Goal: Information Seeking & Learning: Compare options

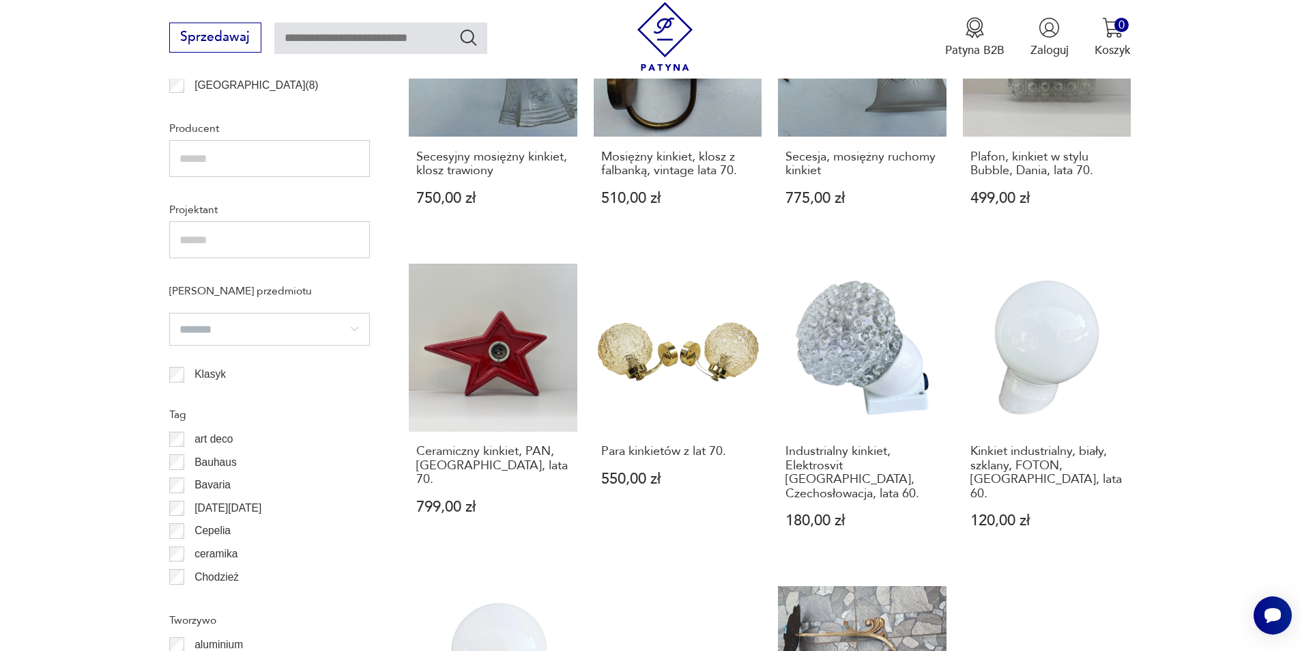
scroll to position [1068, 0]
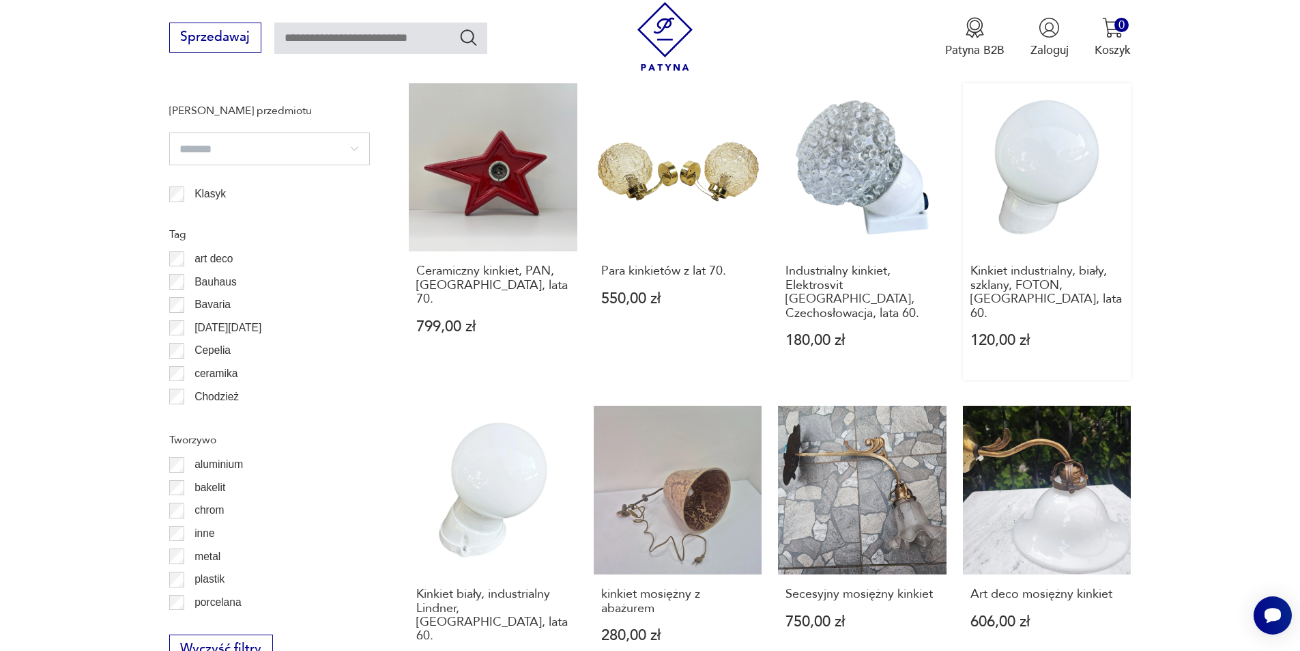
click at [1053, 220] on link "Kinkiet industrialny, biały, szklany, FOTON, [GEOGRAPHIC_DATA], lata 60. 120,00…" at bounding box center [1047, 231] width 169 height 296
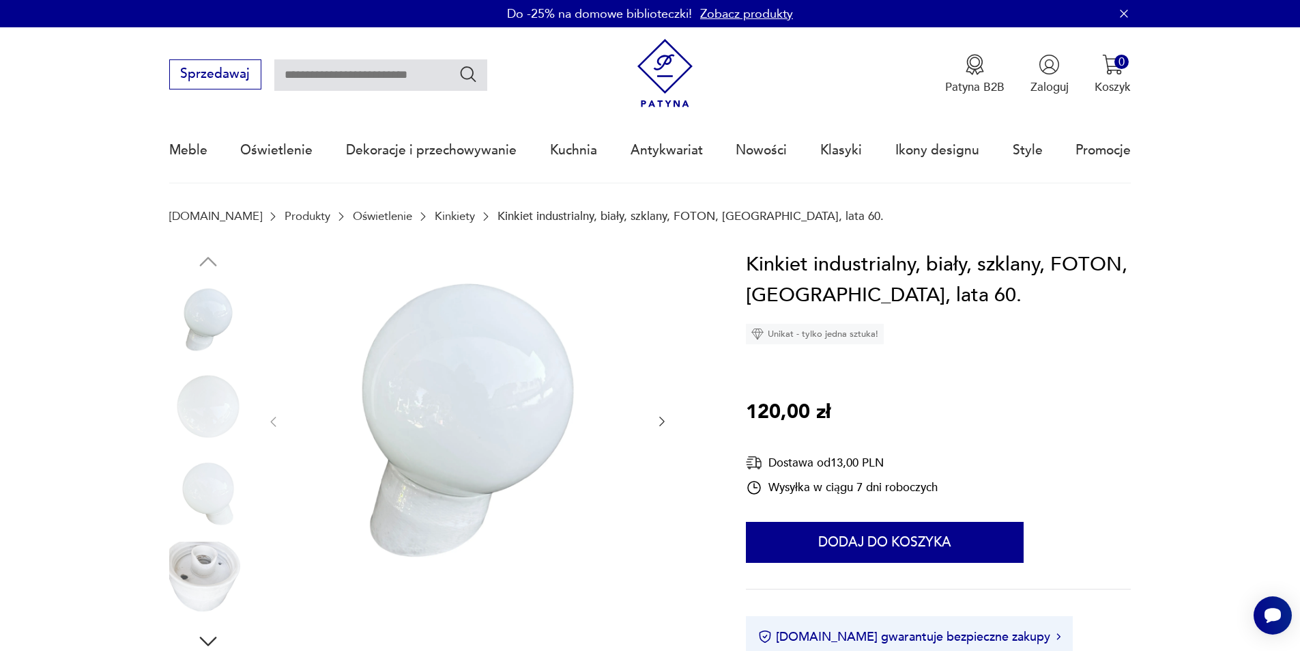
click at [663, 420] on icon "button" at bounding box center [662, 421] width 14 height 14
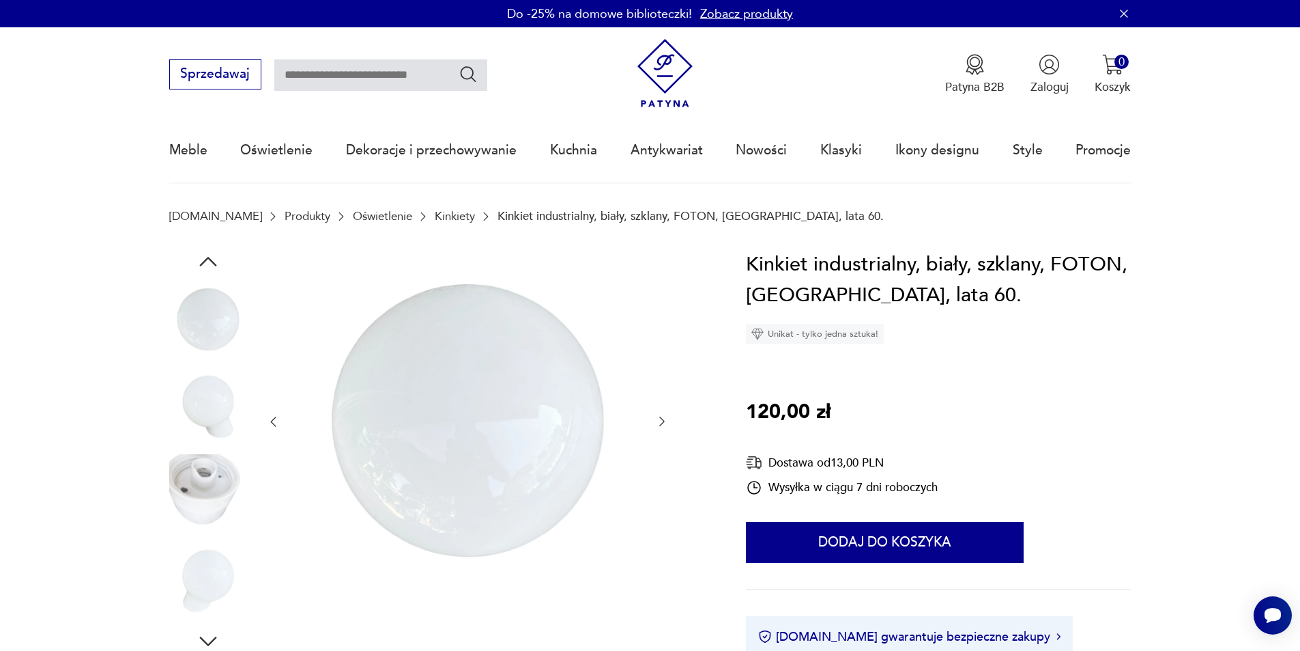
click at [663, 420] on icon "button" at bounding box center [662, 421] width 14 height 14
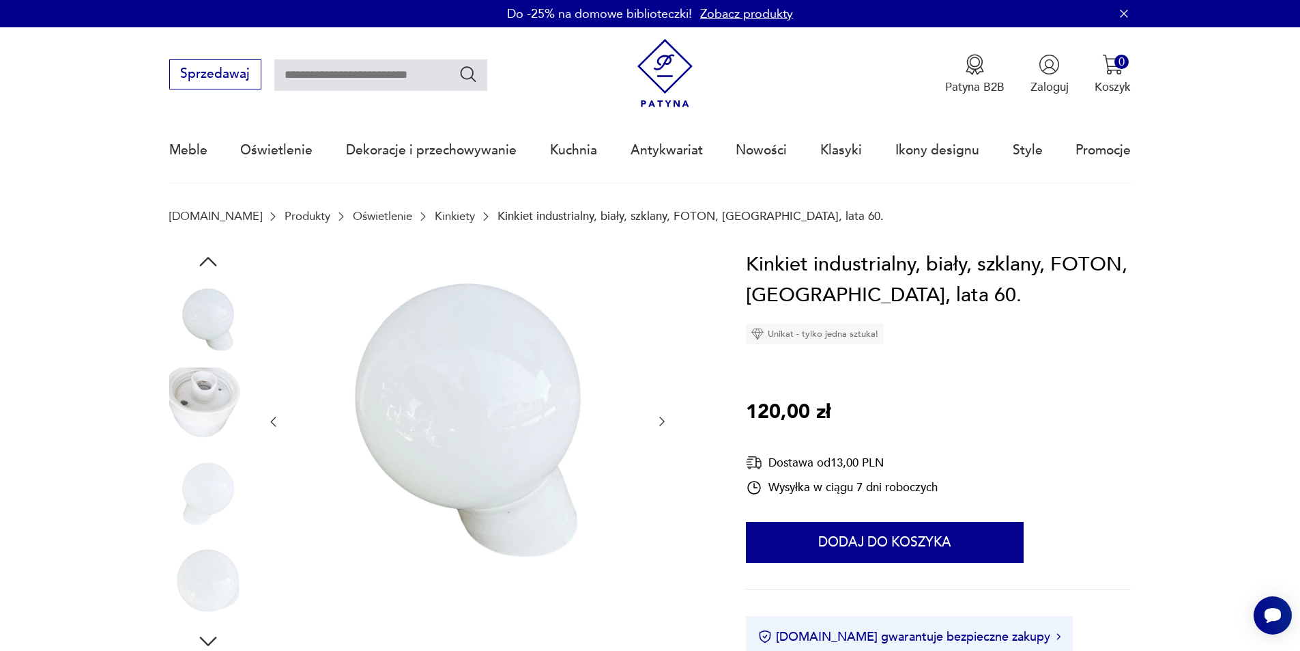
click at [663, 420] on icon "button" at bounding box center [662, 421] width 14 height 14
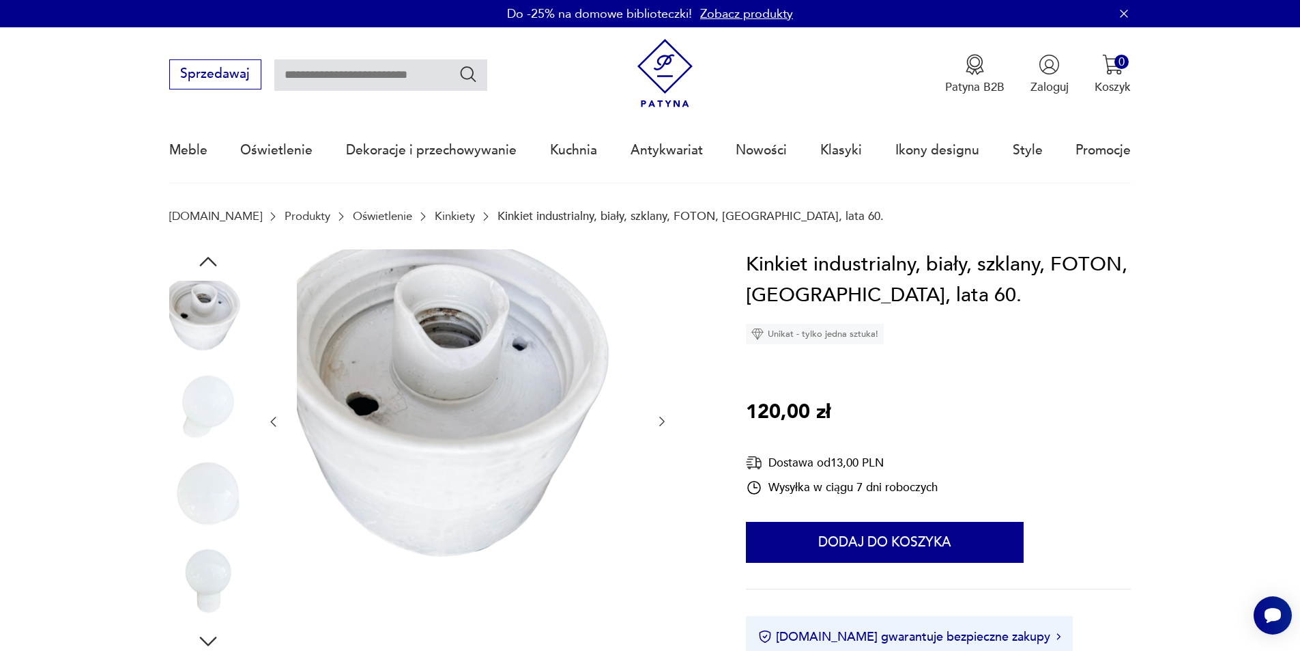
click at [663, 420] on icon "button" at bounding box center [662, 421] width 14 height 14
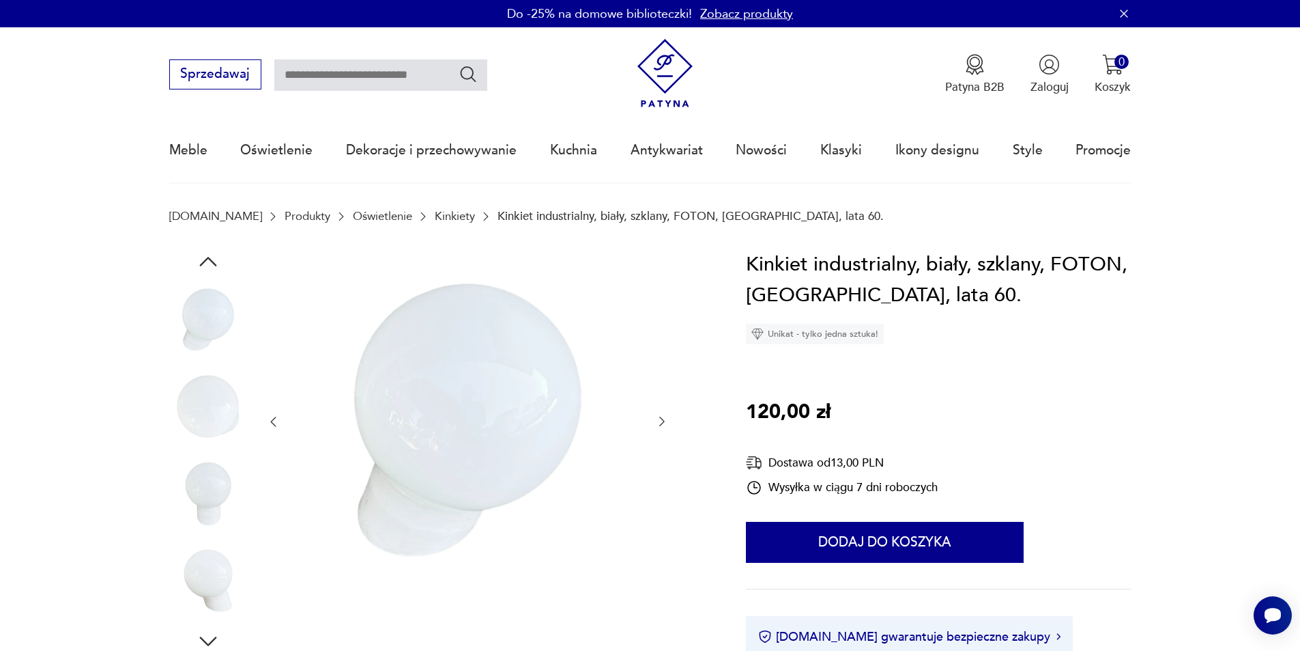
click at [663, 420] on icon "button" at bounding box center [662, 421] width 14 height 14
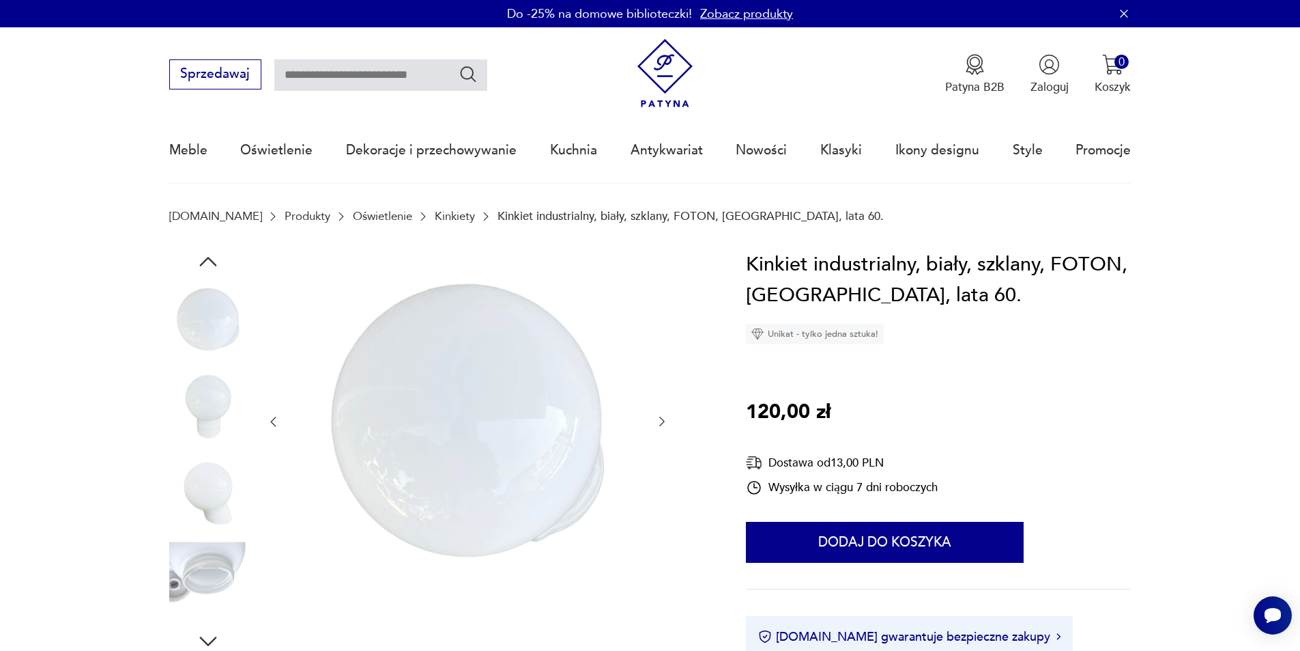
click at [663, 420] on icon "button" at bounding box center [662, 421] width 14 height 14
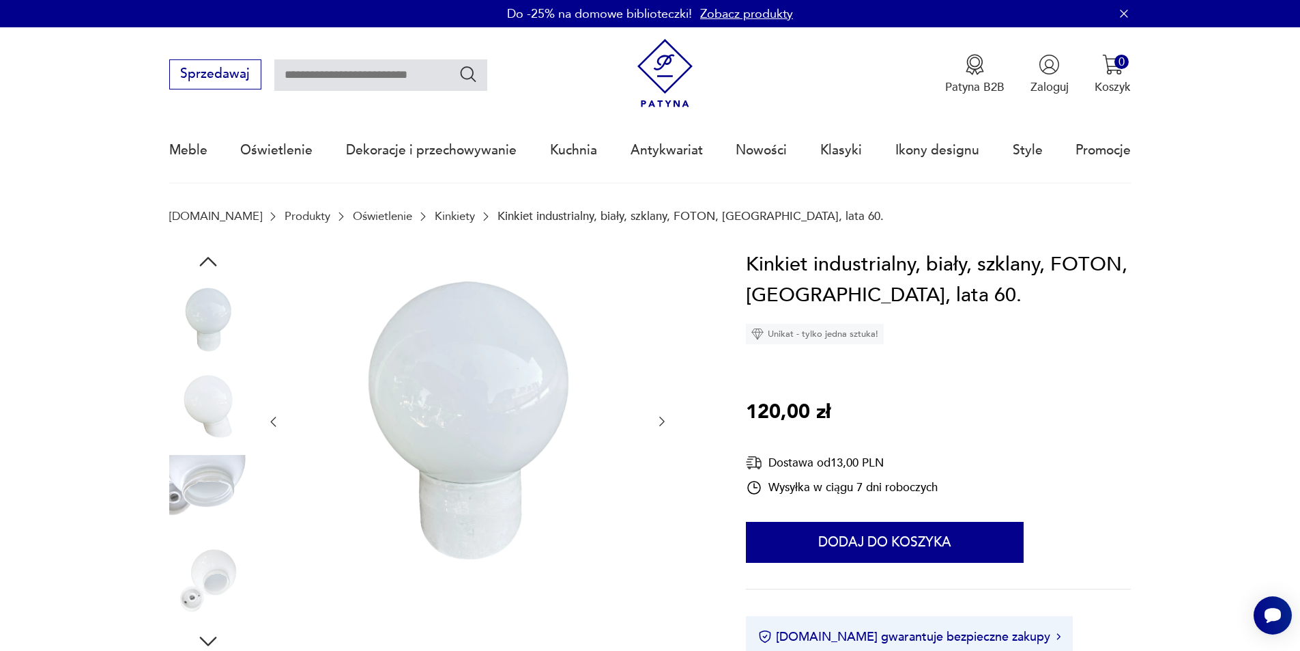
click at [663, 420] on icon "button" at bounding box center [662, 421] width 14 height 14
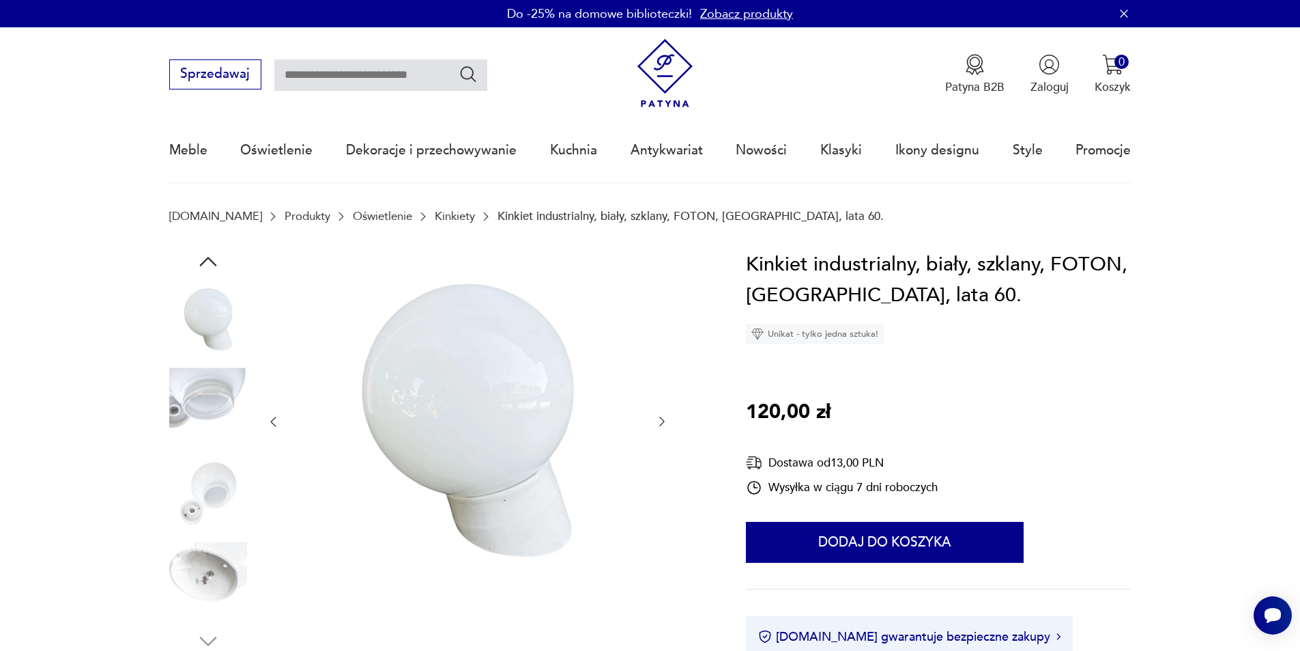
click at [663, 420] on icon "button" at bounding box center [662, 421] width 14 height 14
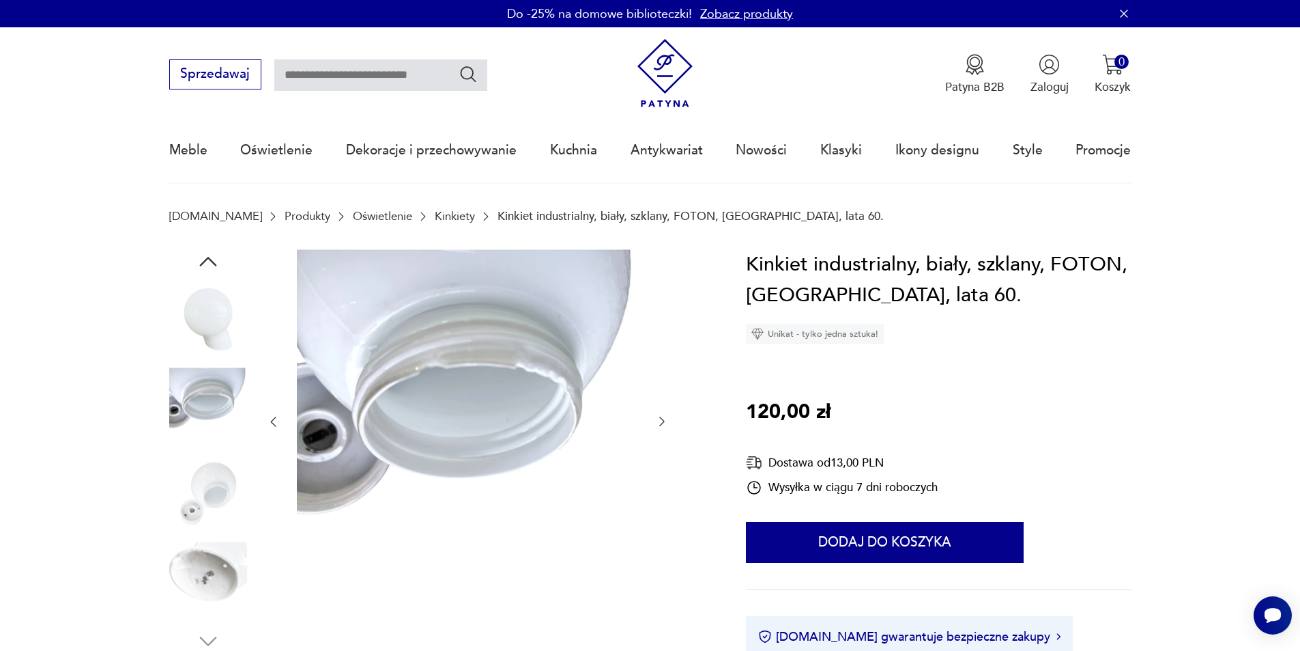
click at [663, 420] on icon "button" at bounding box center [662, 421] width 14 height 14
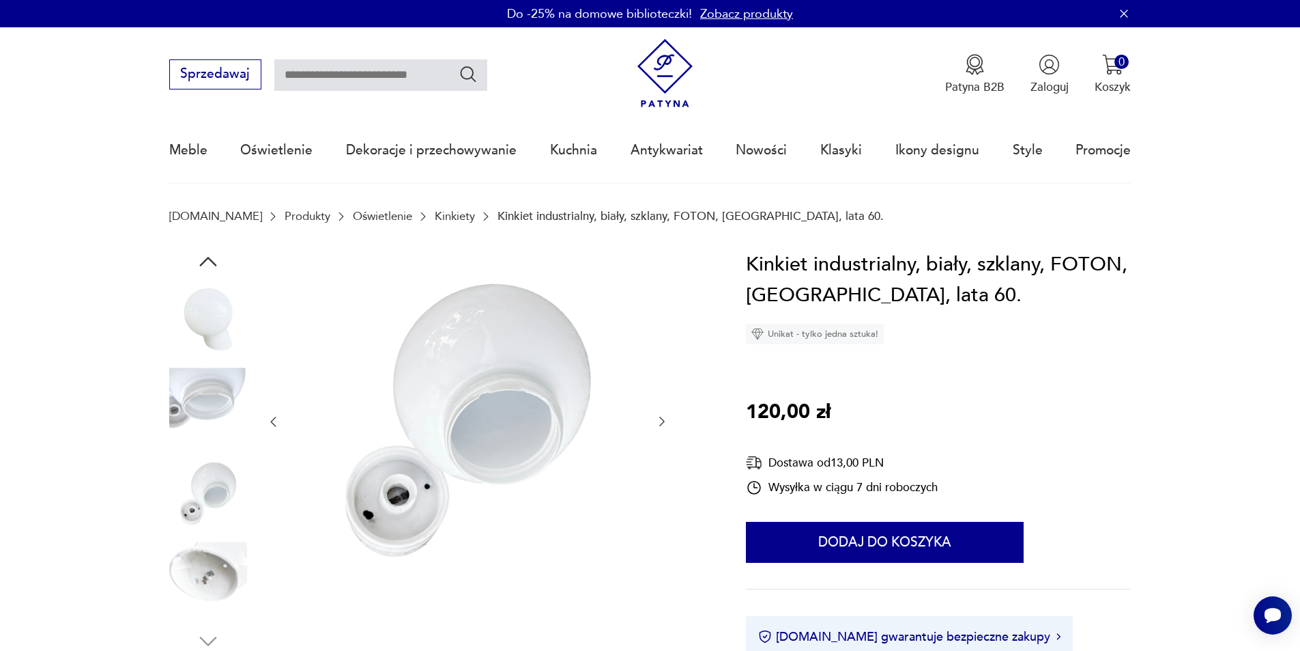
click at [663, 420] on icon "button" at bounding box center [662, 421] width 14 height 14
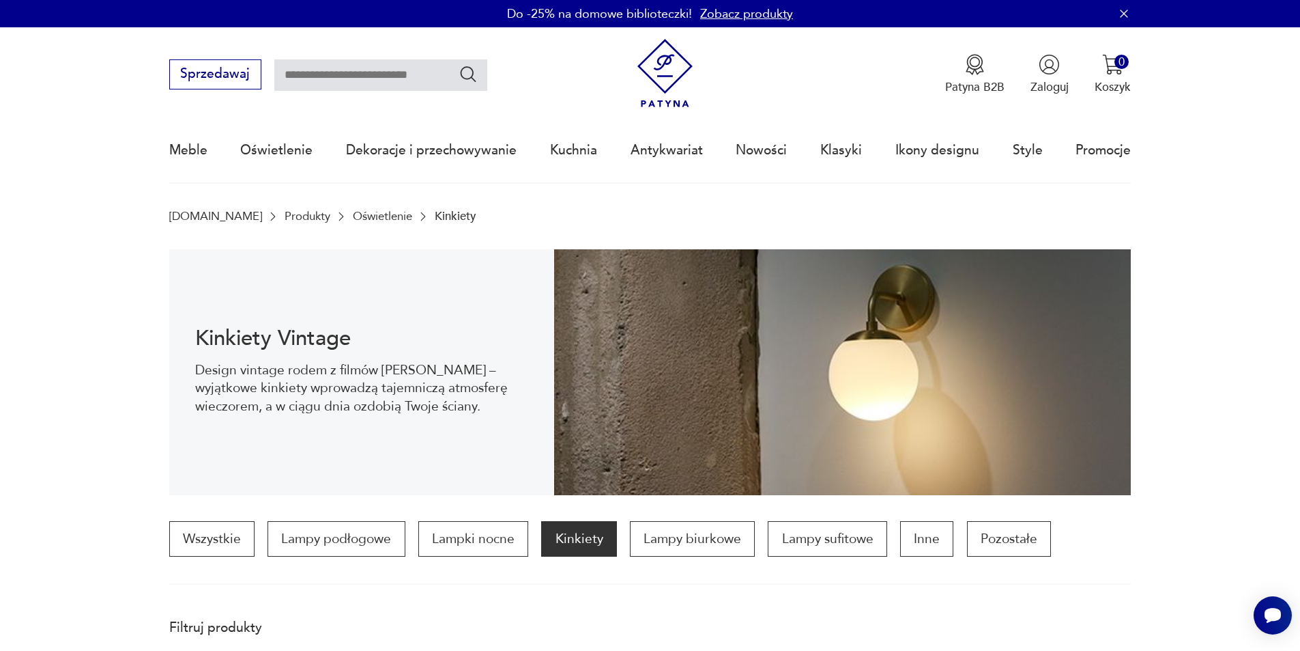
scroll to position [1333, 0]
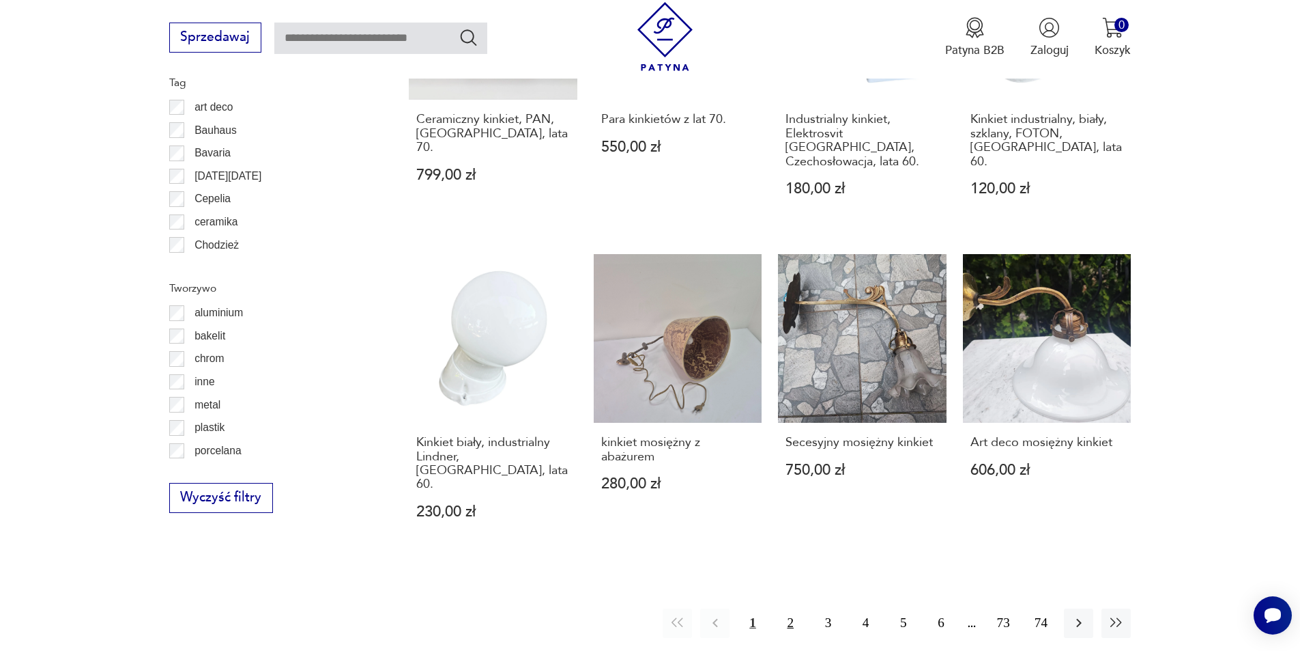
click at [790, 608] on button "2" at bounding box center [790, 622] width 29 height 29
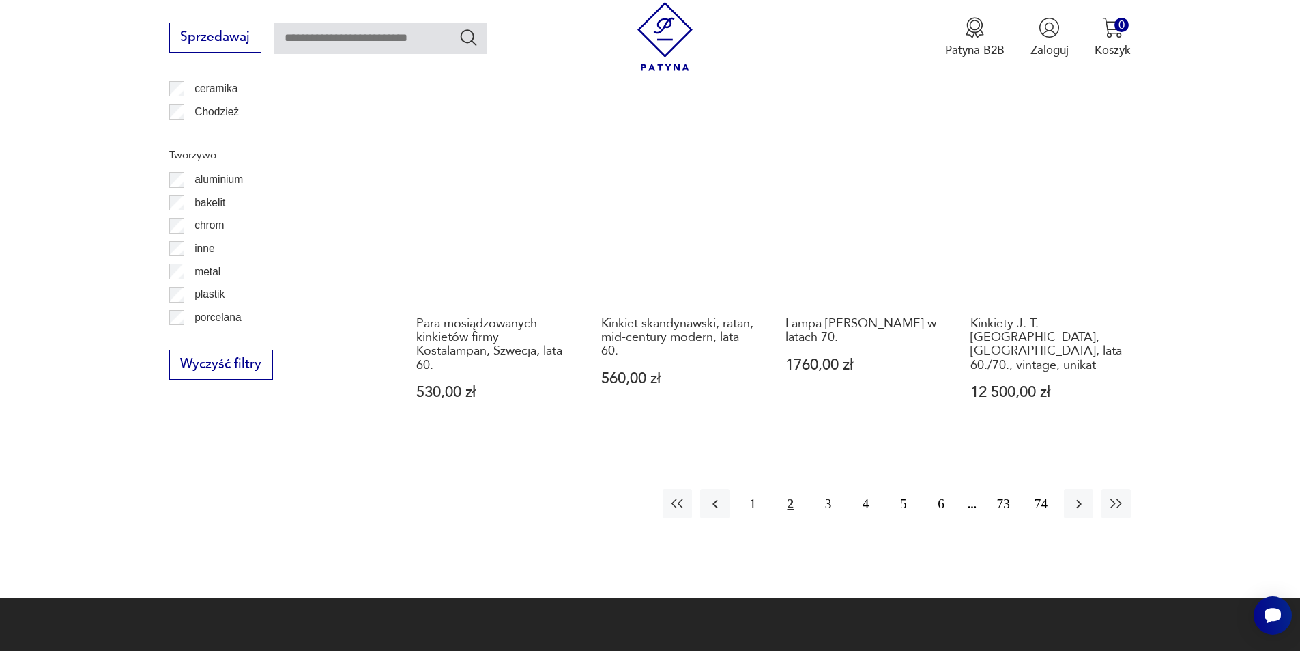
scroll to position [1543, 0]
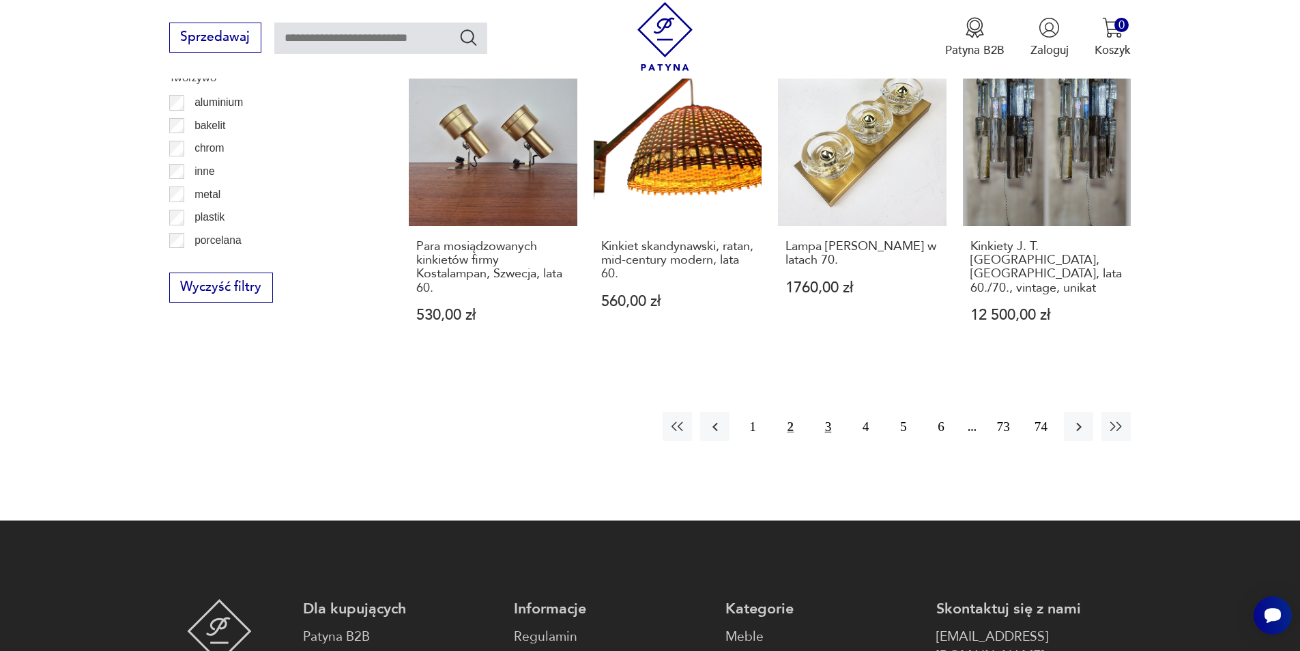
click at [821, 430] on button "3" at bounding box center [828, 426] width 29 height 29
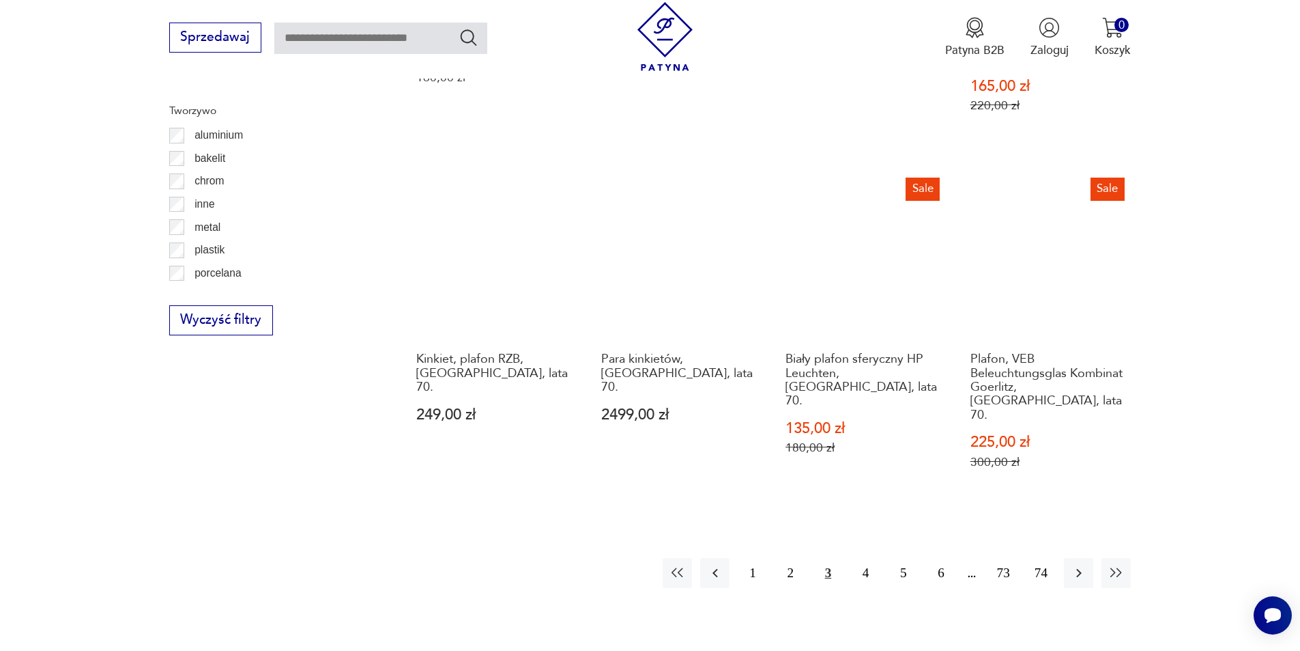
scroll to position [1543, 0]
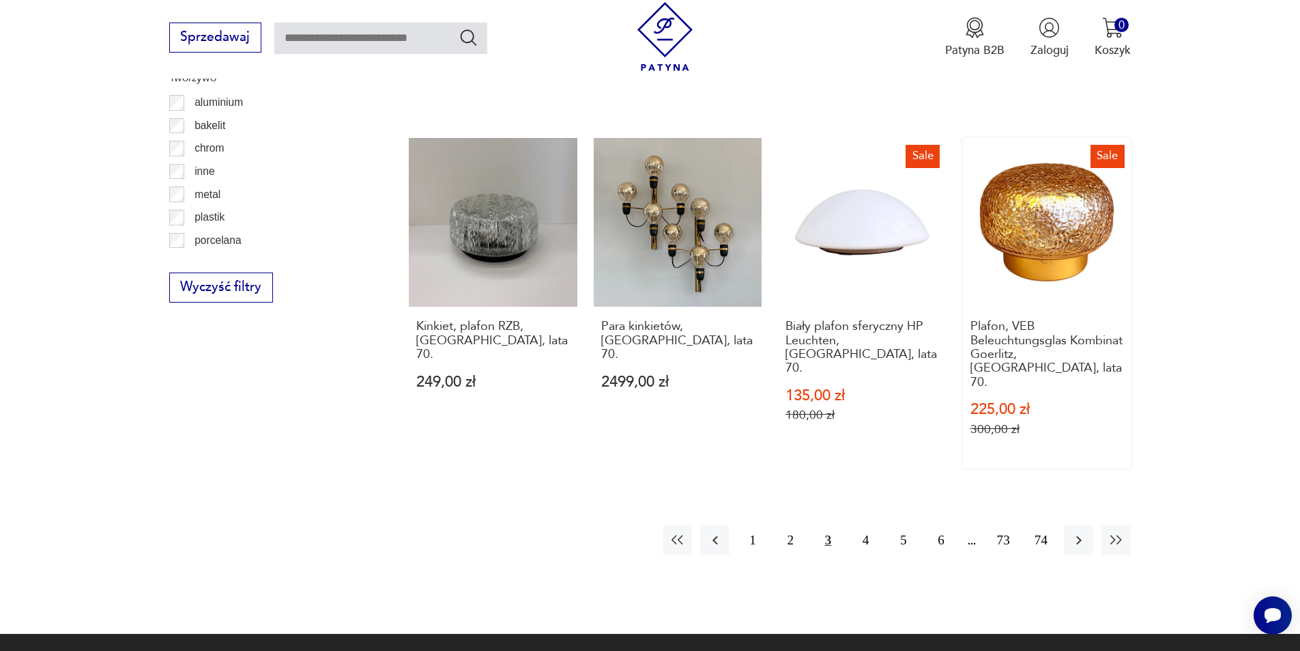
click at [1057, 155] on link "Sale Plafon, VEB Beleuchtungsglas Kombinat Goerlitz, [GEOGRAPHIC_DATA], lata 70…" at bounding box center [1047, 303] width 169 height 330
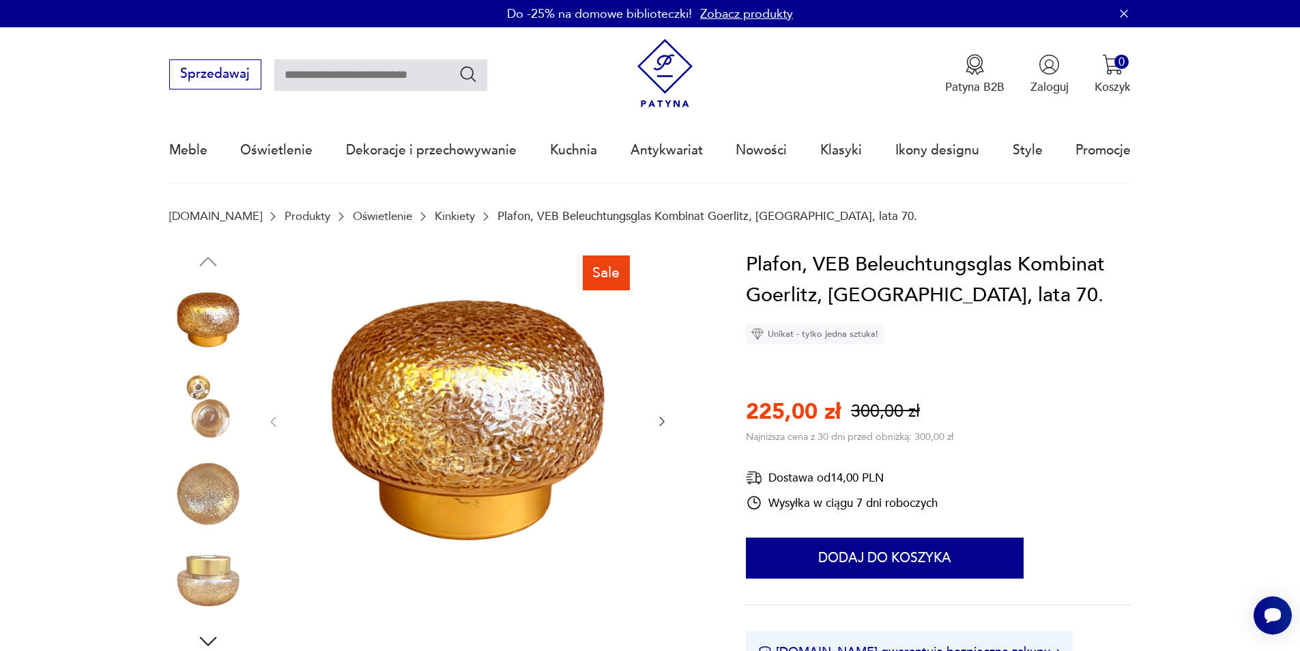
click at [661, 423] on icon "button" at bounding box center [662, 421] width 14 height 14
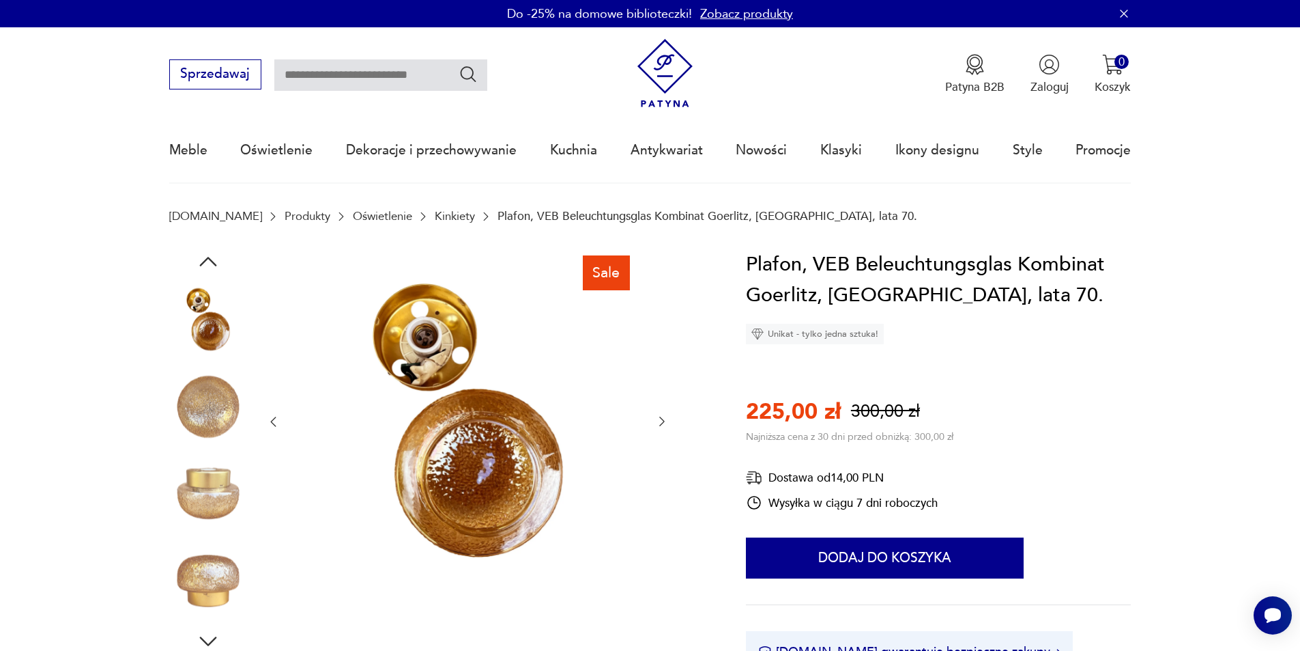
click at [666, 423] on icon "button" at bounding box center [662, 421] width 14 height 14
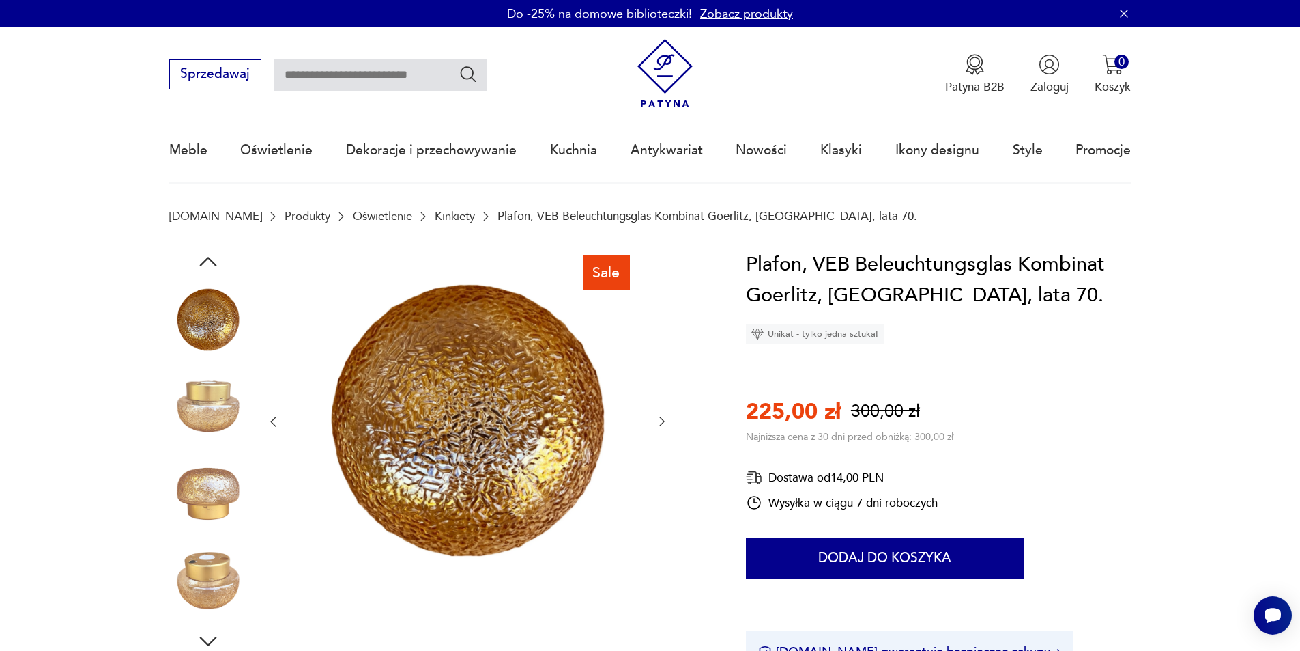
click at [666, 423] on icon "button" at bounding box center [662, 421] width 14 height 14
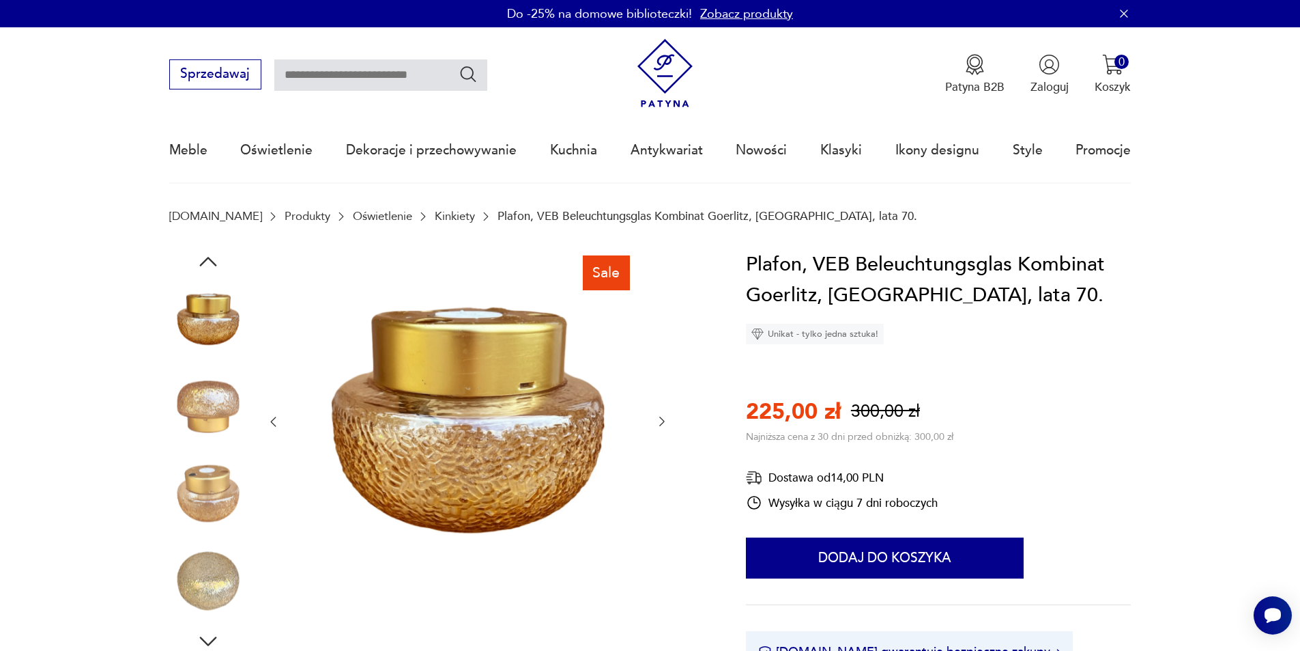
click at [666, 423] on icon "button" at bounding box center [662, 421] width 14 height 14
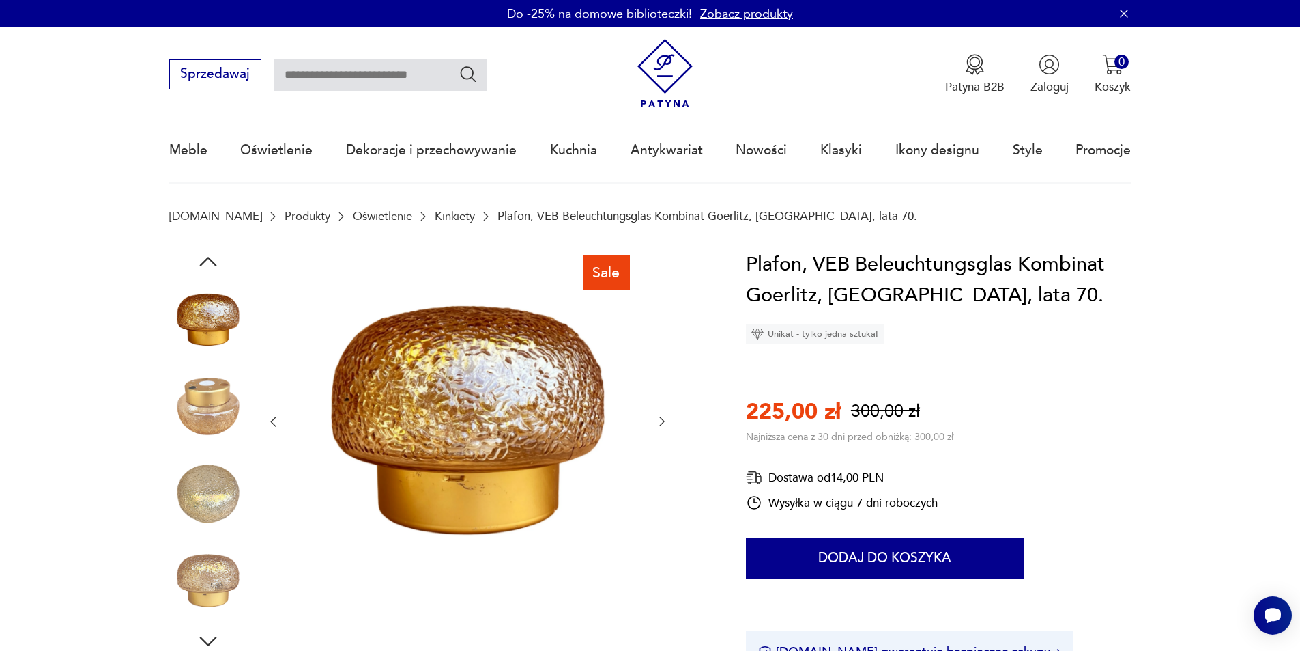
click at [666, 423] on icon "button" at bounding box center [662, 421] width 14 height 14
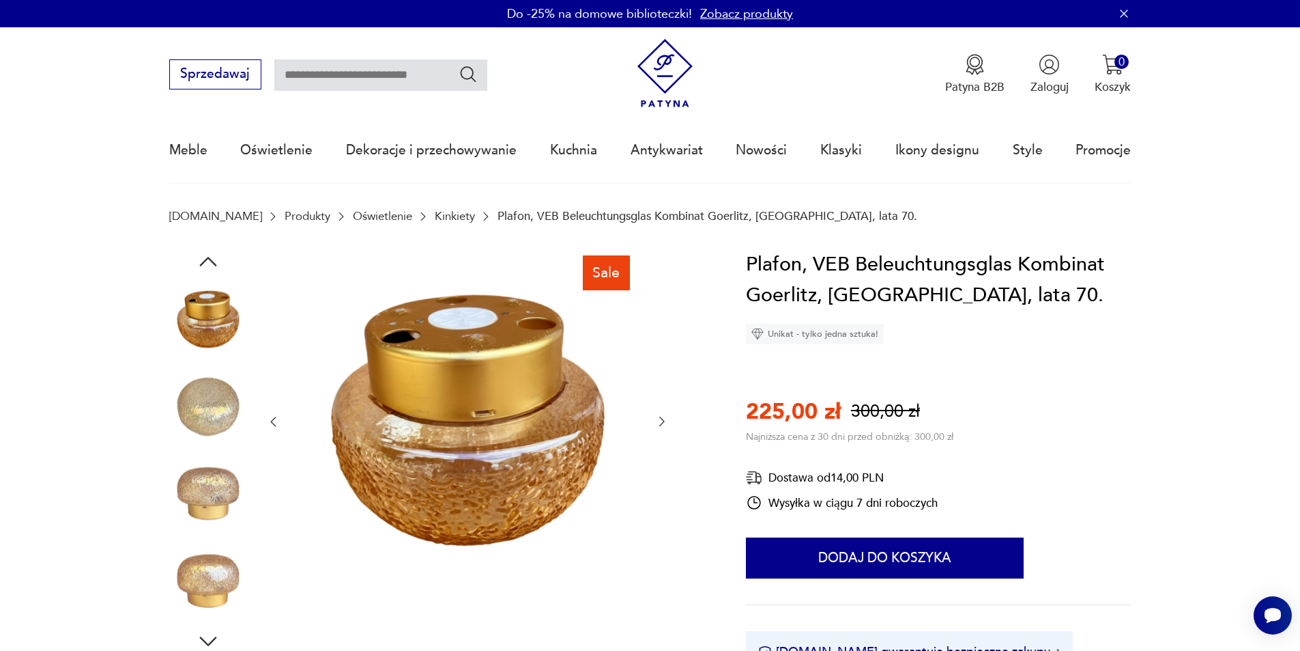
click at [666, 423] on icon "button" at bounding box center [662, 421] width 14 height 14
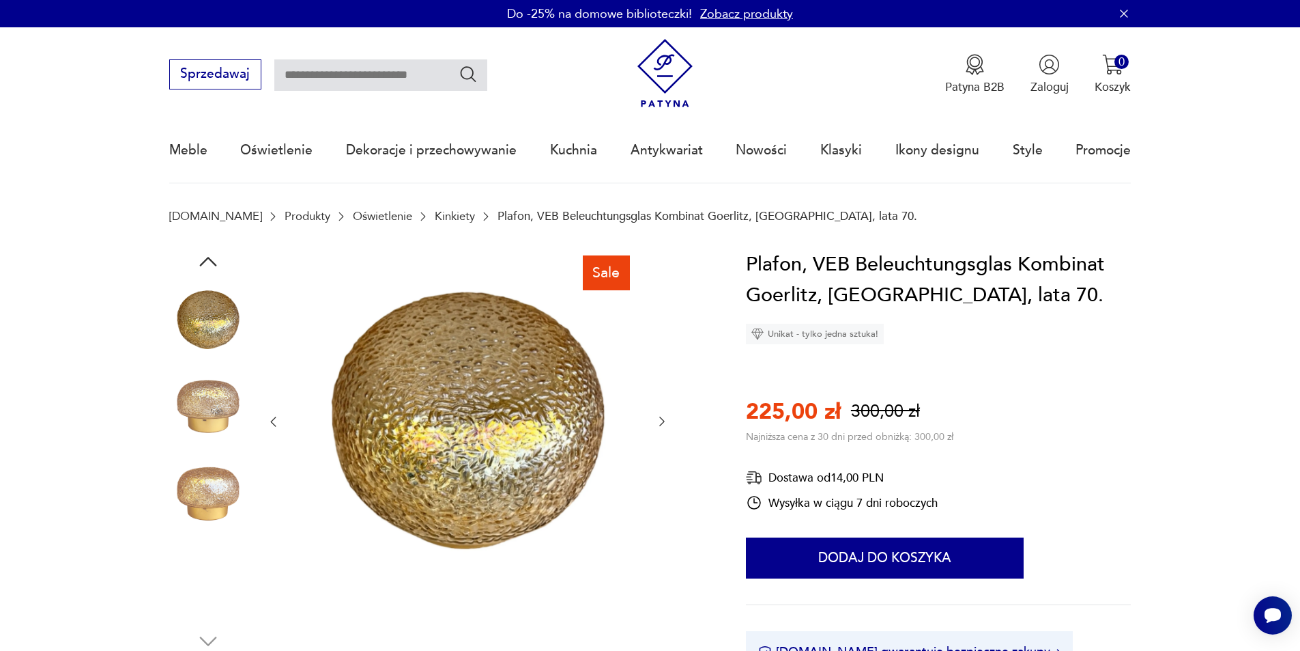
click at [666, 423] on icon "button" at bounding box center [662, 421] width 14 height 14
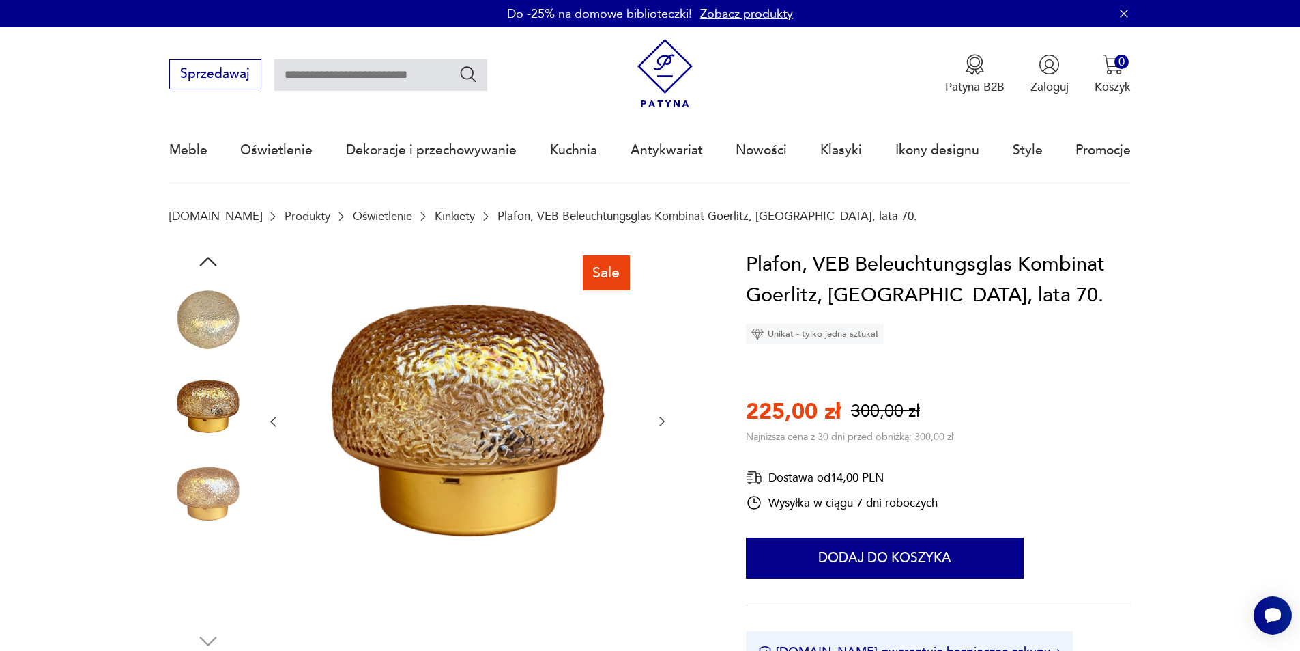
click at [666, 422] on icon "button" at bounding box center [662, 421] width 14 height 14
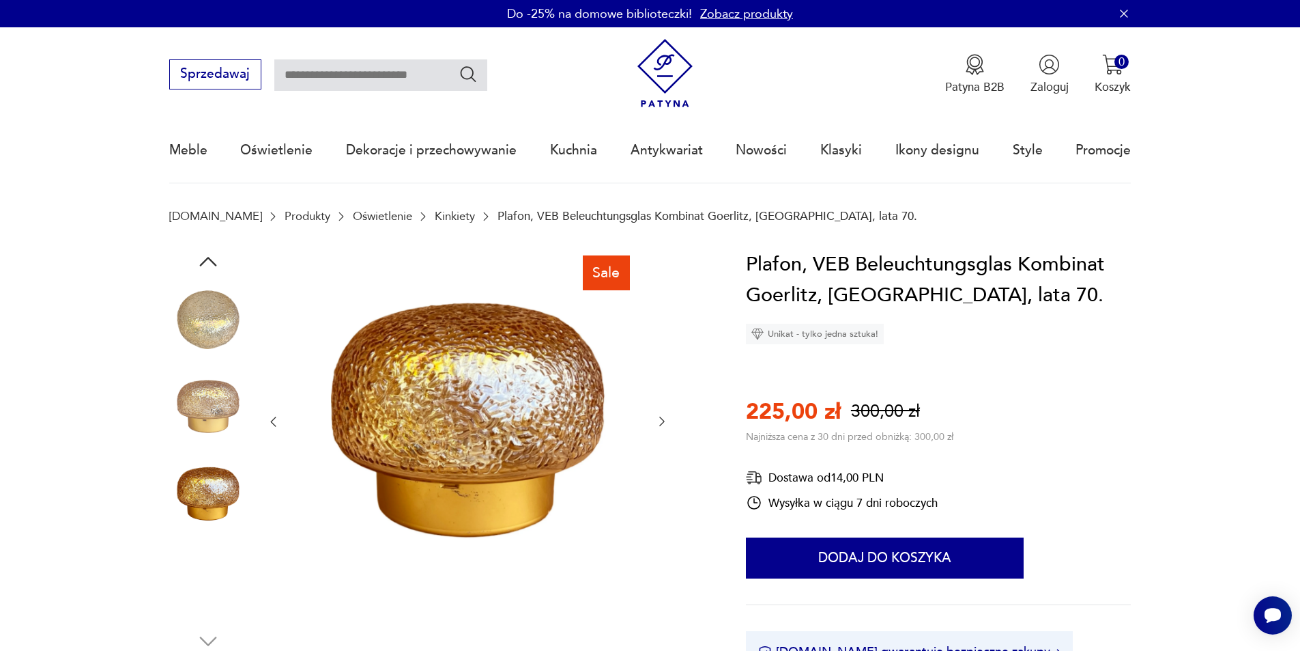
click at [666, 422] on icon "button" at bounding box center [662, 421] width 14 height 14
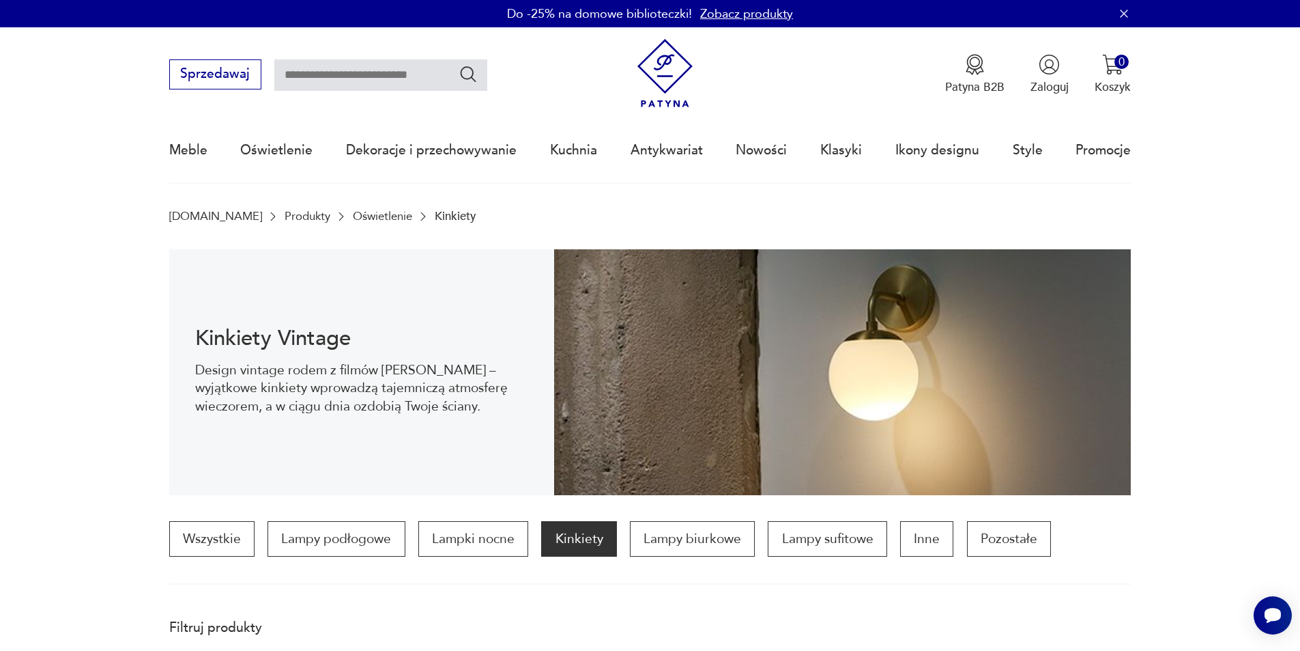
scroll to position [1694, 0]
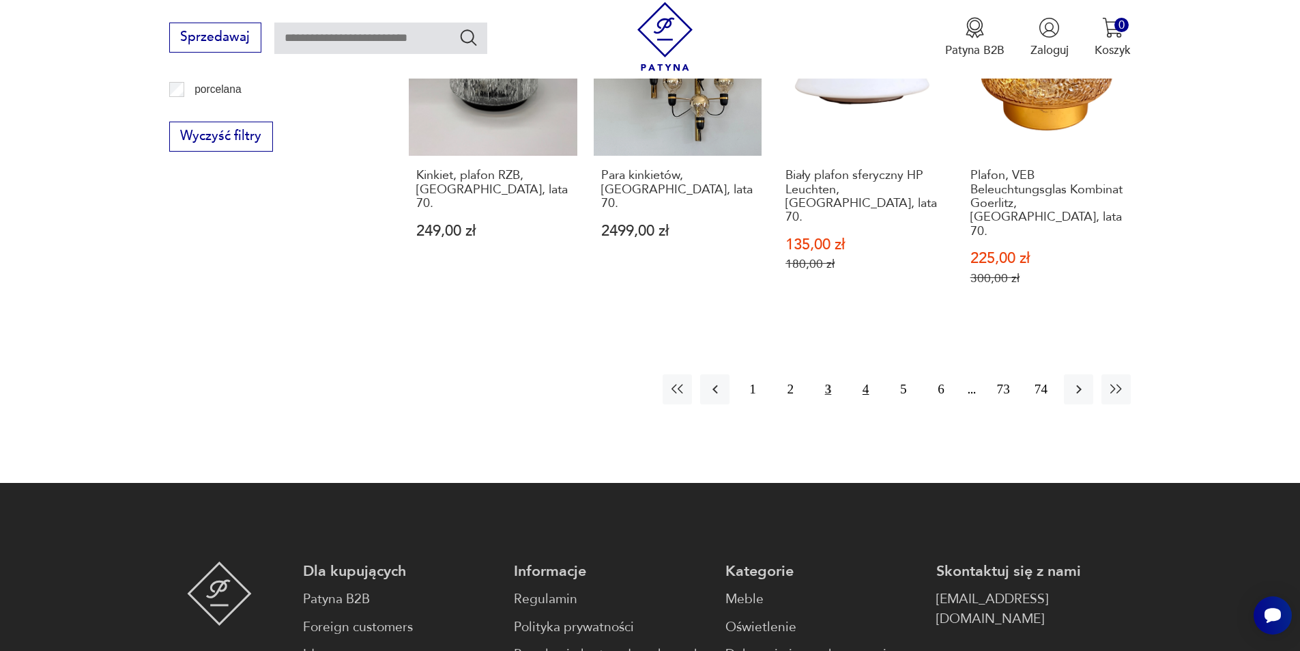
click at [862, 374] on button "4" at bounding box center [865, 388] width 29 height 29
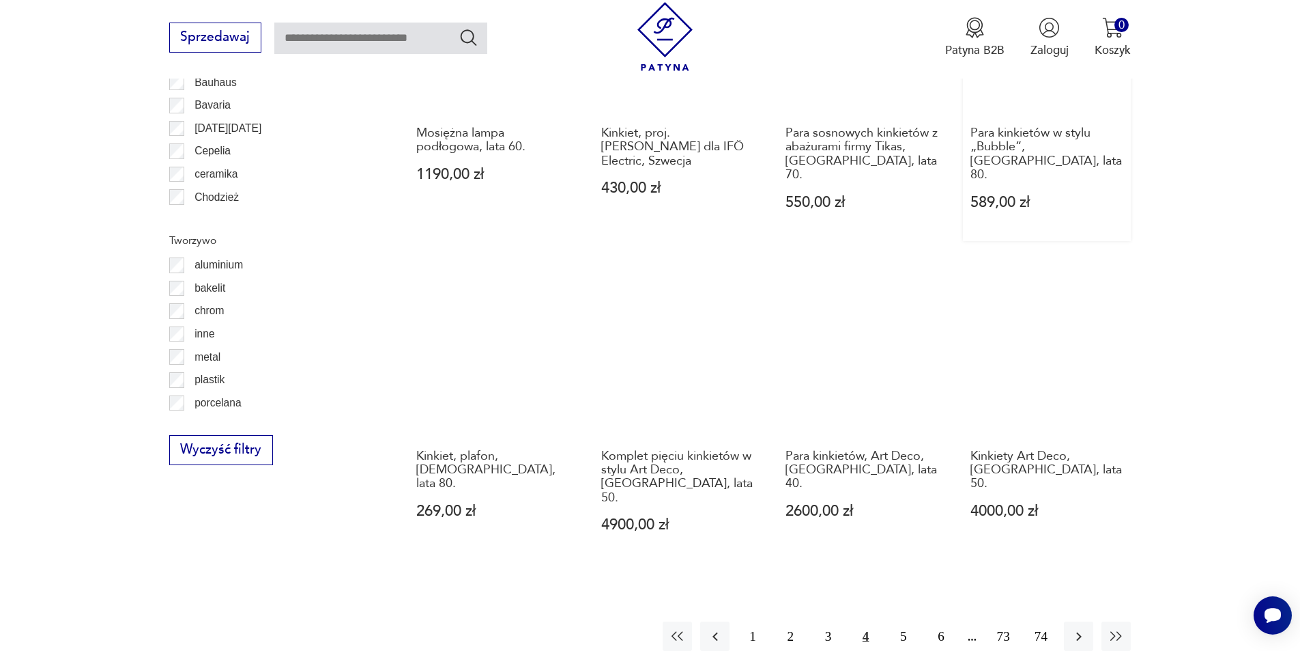
scroll to position [1429, 0]
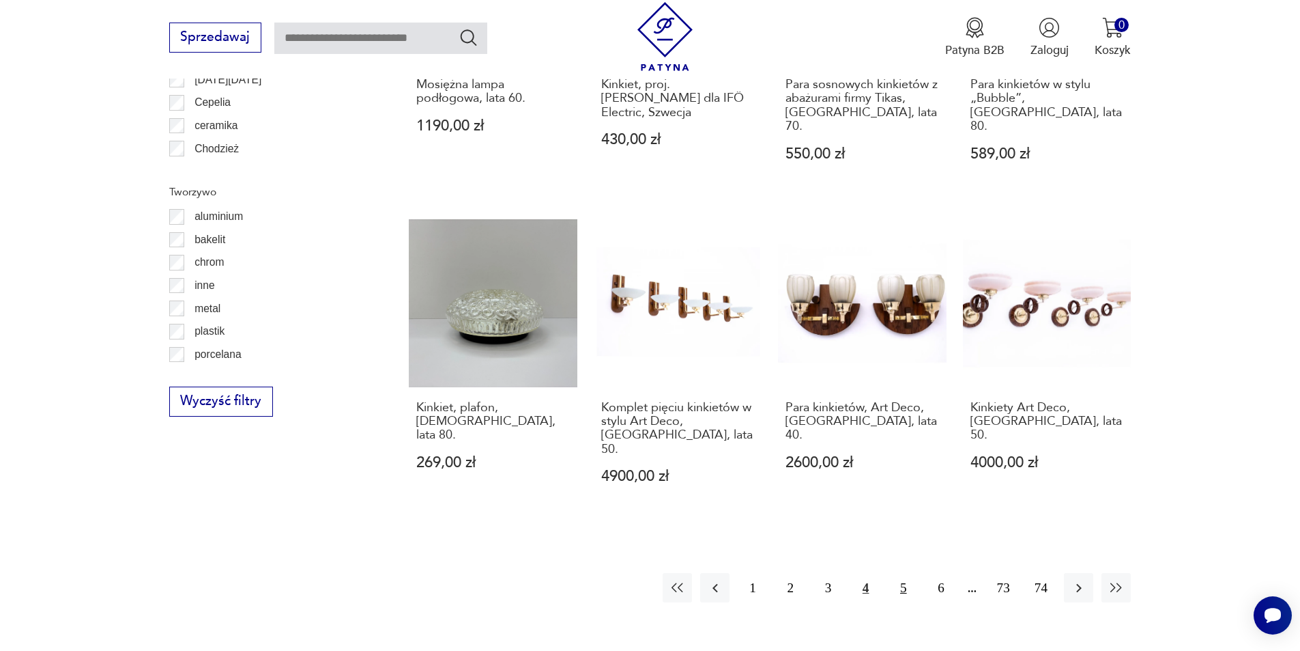
click at [907, 573] on button "5" at bounding box center [903, 587] width 29 height 29
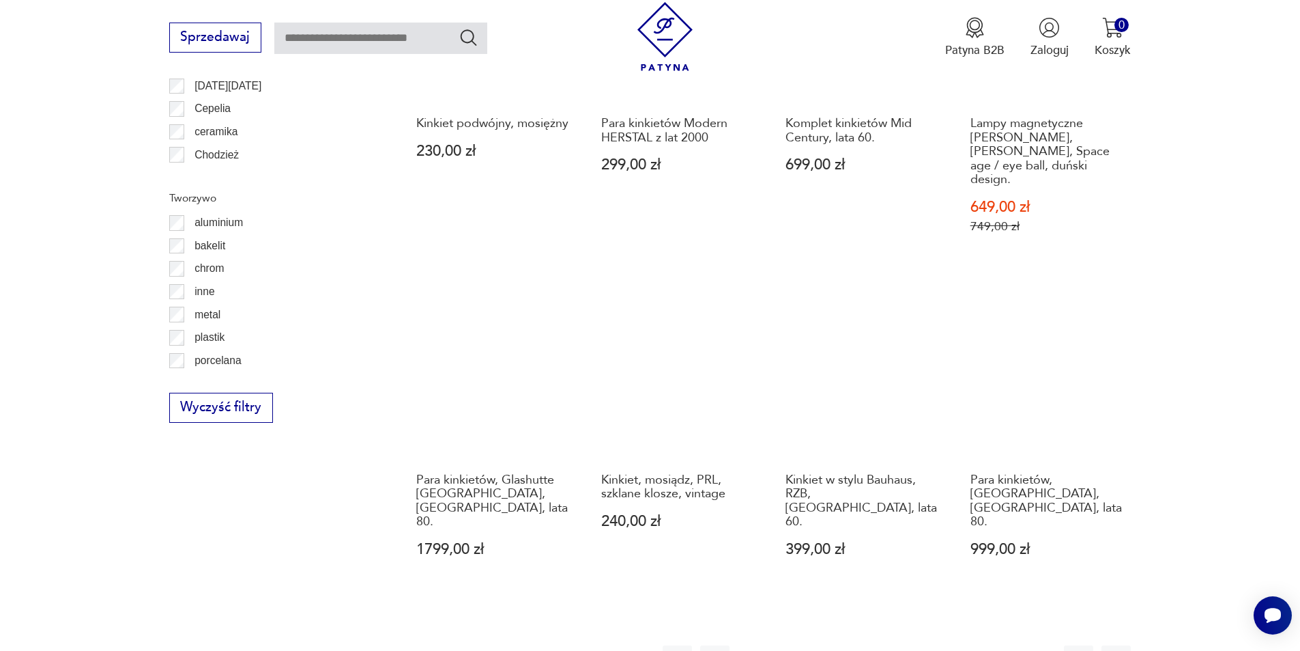
scroll to position [1429, 0]
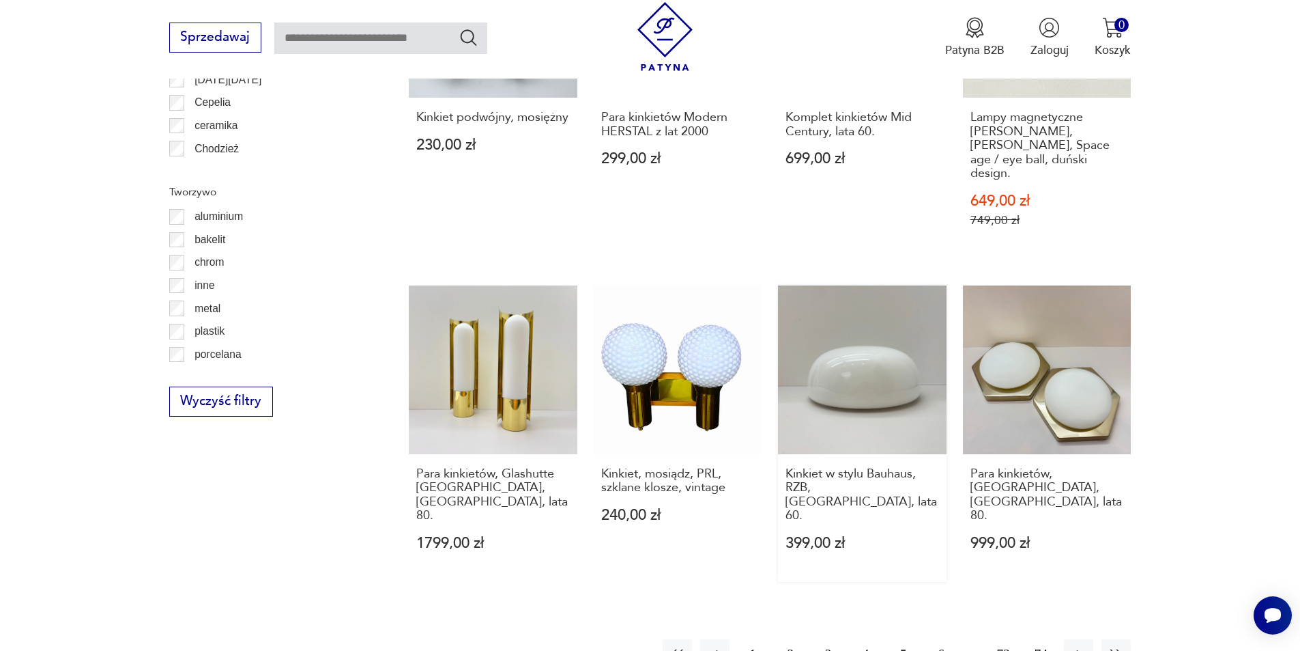
click at [887, 320] on link "Kinkiet w stylu Bauhaus, RZB, [GEOGRAPHIC_DATA], lata 60. 399,00 zł" at bounding box center [862, 433] width 169 height 296
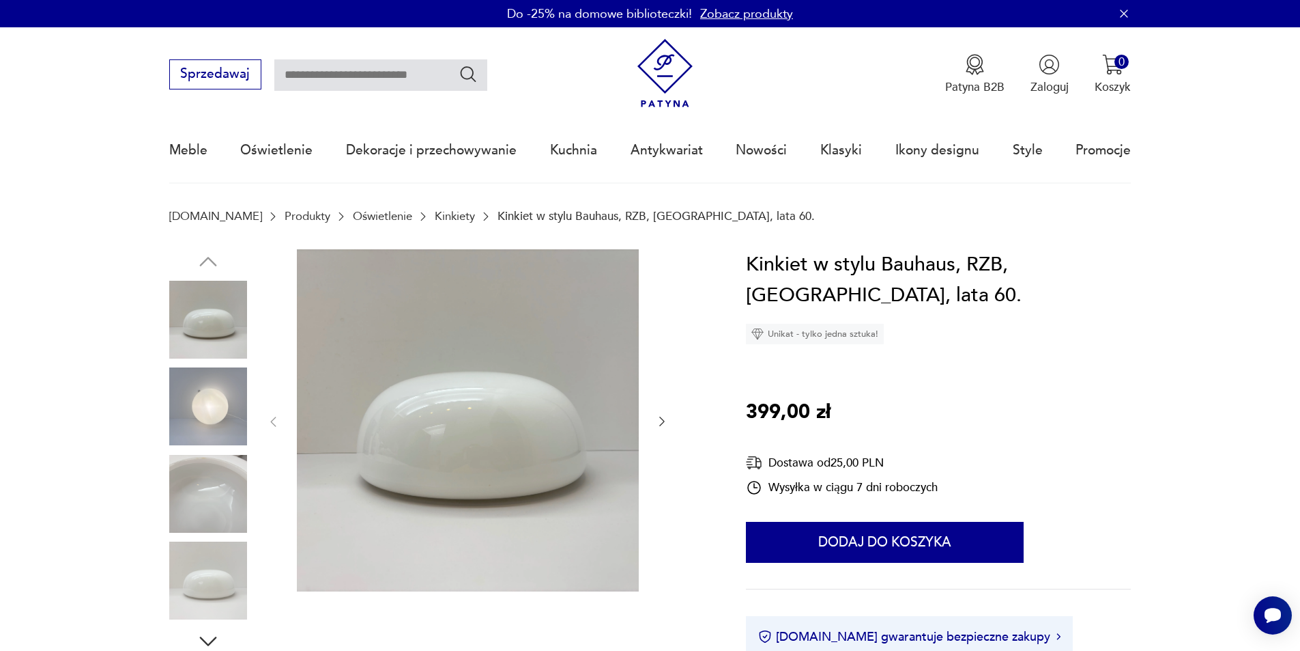
click at [660, 417] on icon "button" at bounding box center [662, 421] width 14 height 14
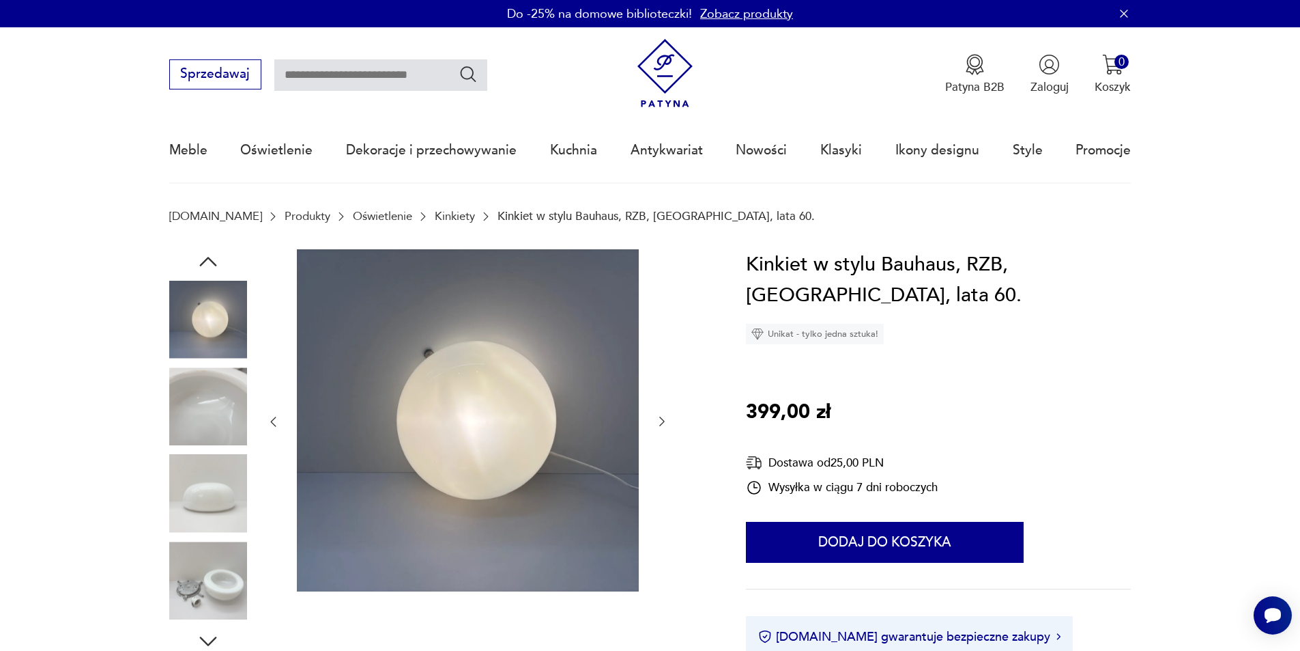
click at [661, 417] on icon "button" at bounding box center [662, 421] width 14 height 14
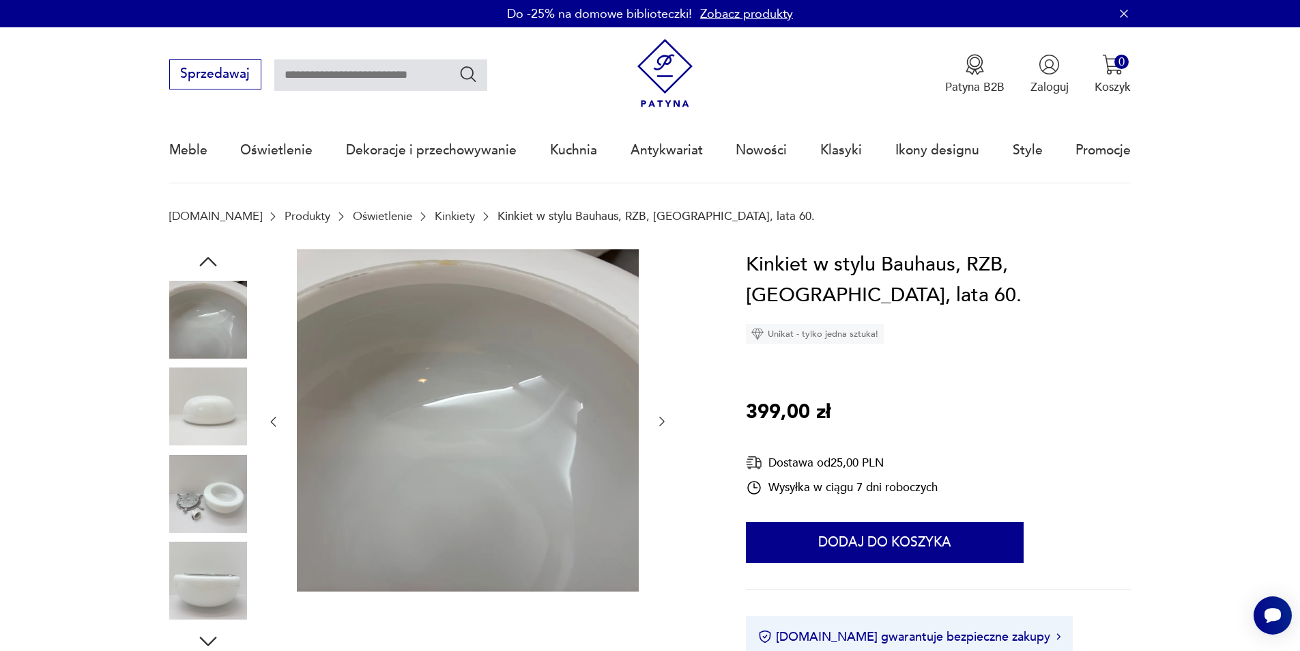
click at [661, 417] on icon "button" at bounding box center [662, 421] width 14 height 14
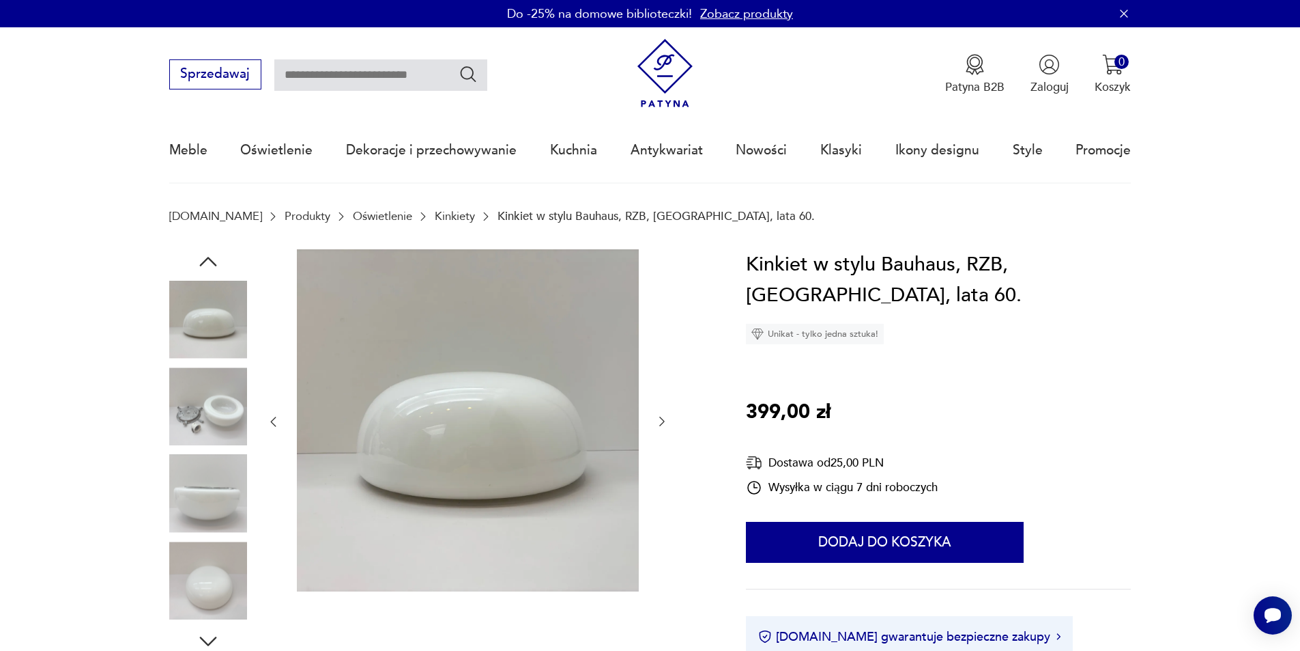
click at [661, 417] on icon "button" at bounding box center [662, 421] width 14 height 14
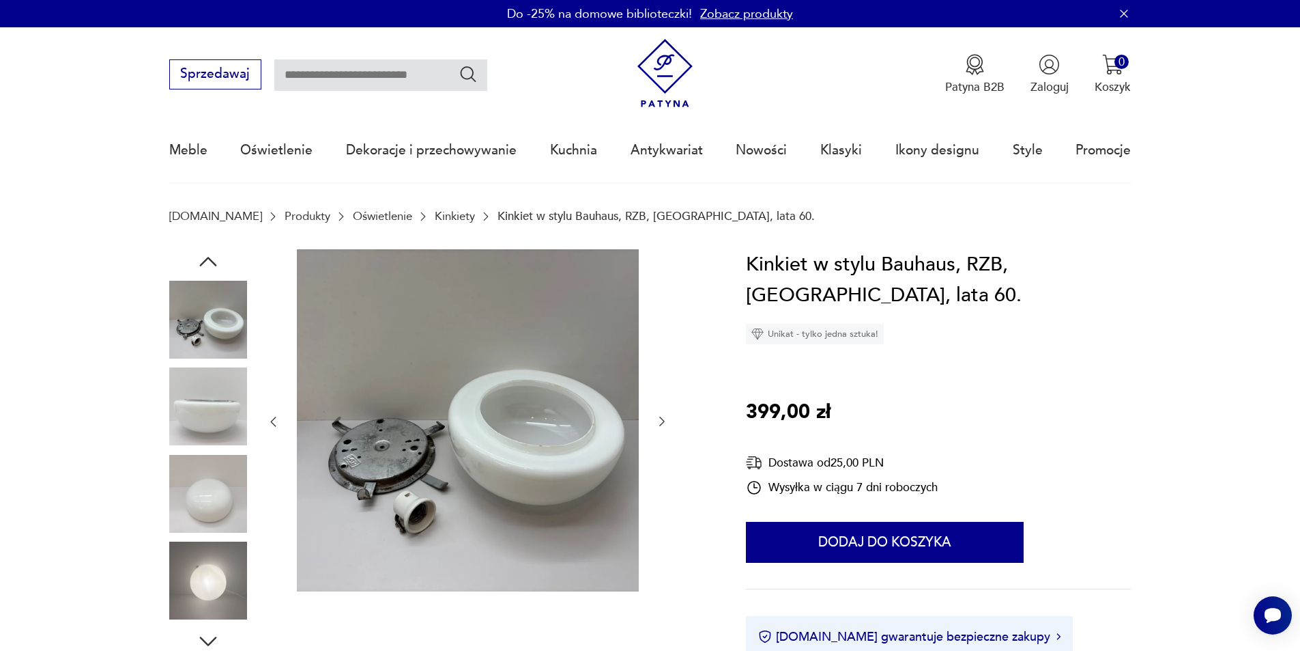
click at [661, 417] on icon "button" at bounding box center [662, 421] width 14 height 14
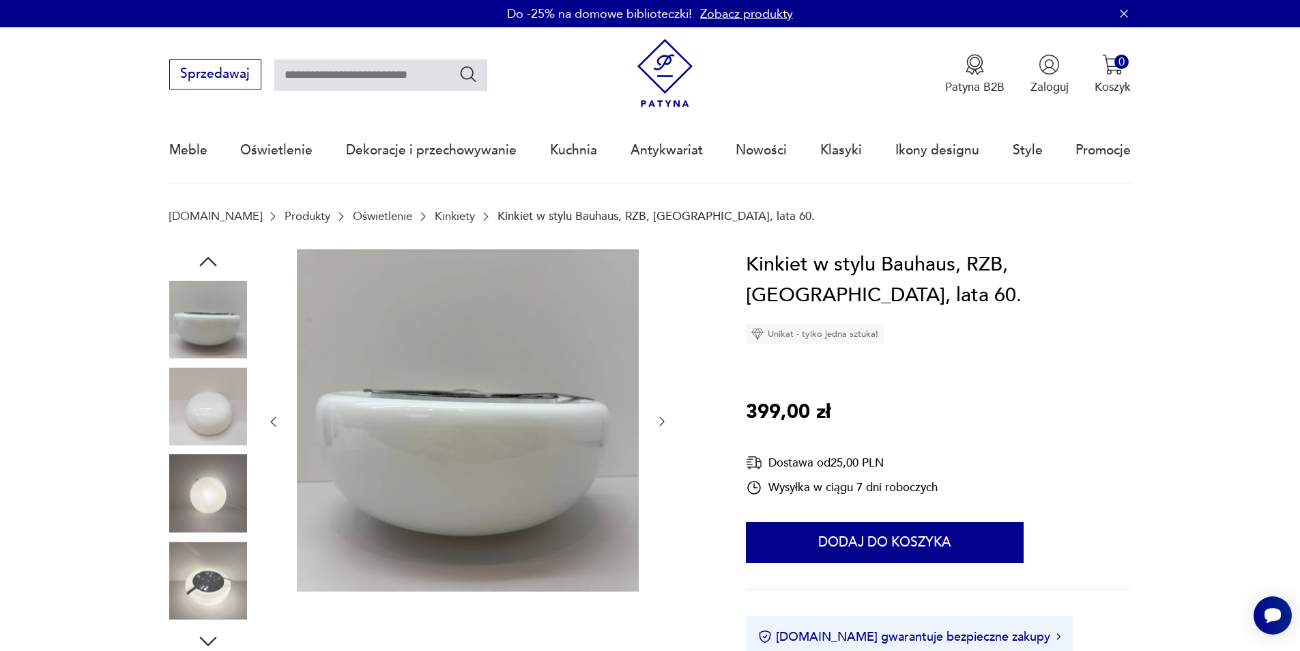
click at [661, 417] on icon "button" at bounding box center [662, 421] width 14 height 14
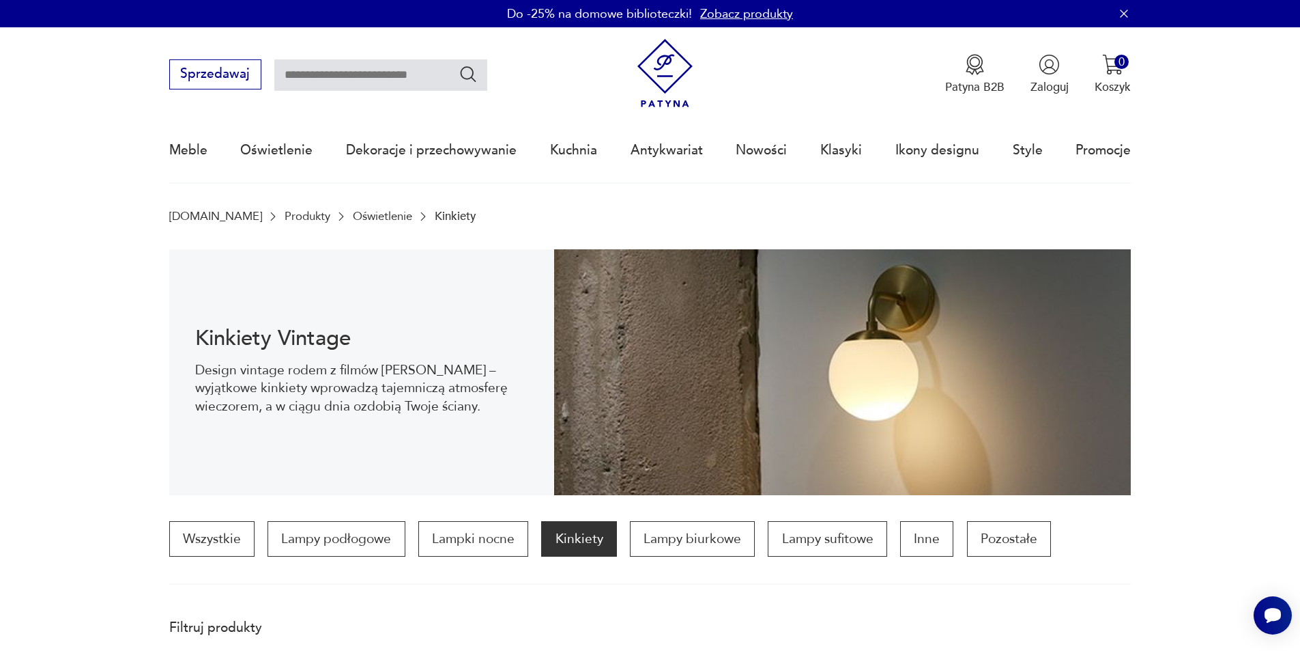
scroll to position [1581, 0]
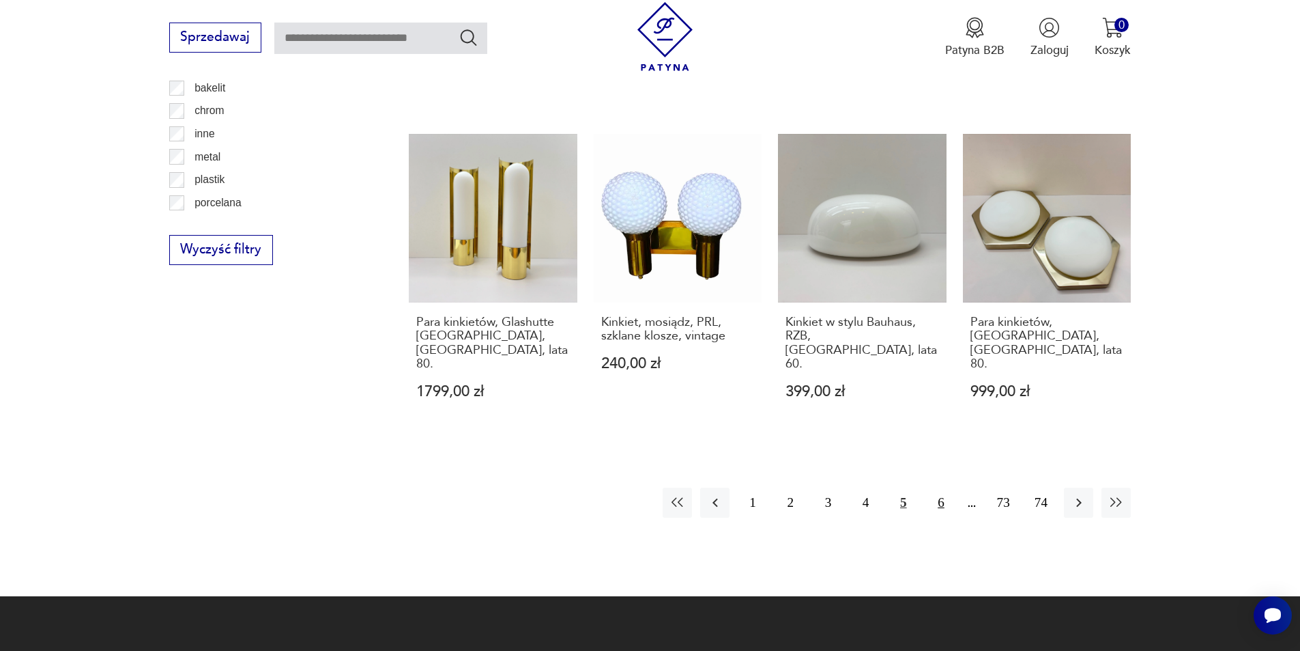
click at [939, 487] on button "6" at bounding box center [940, 501] width 29 height 29
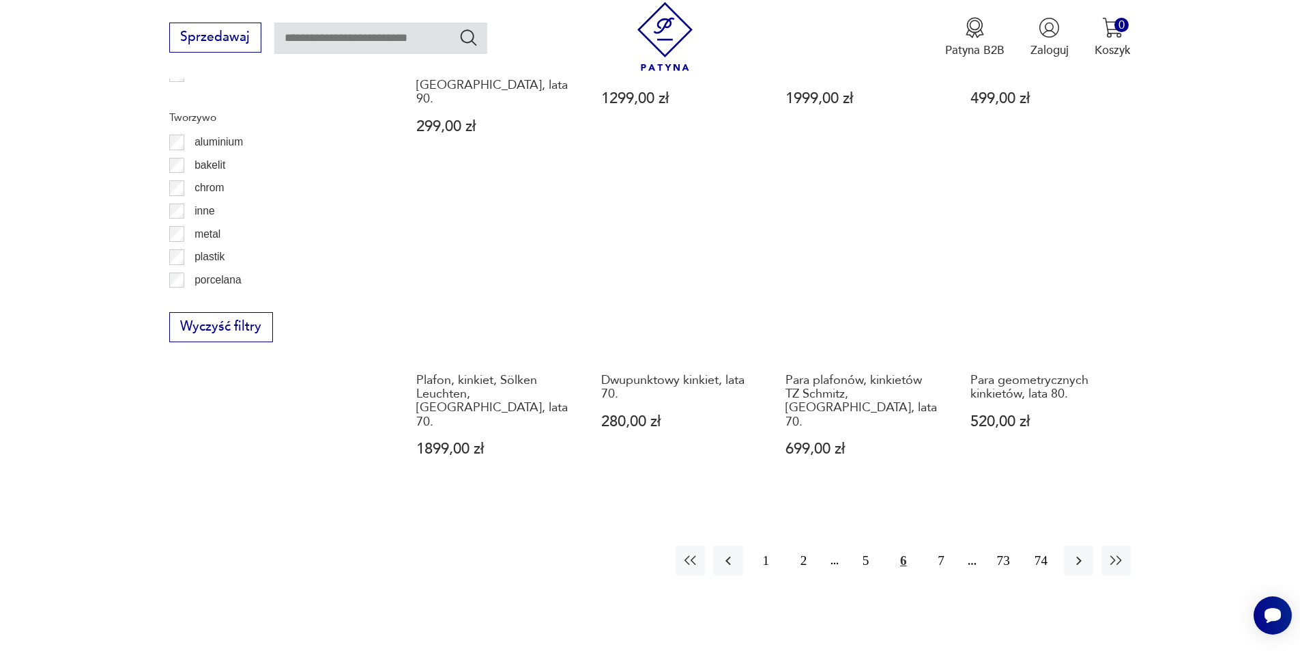
scroll to position [1543, 0]
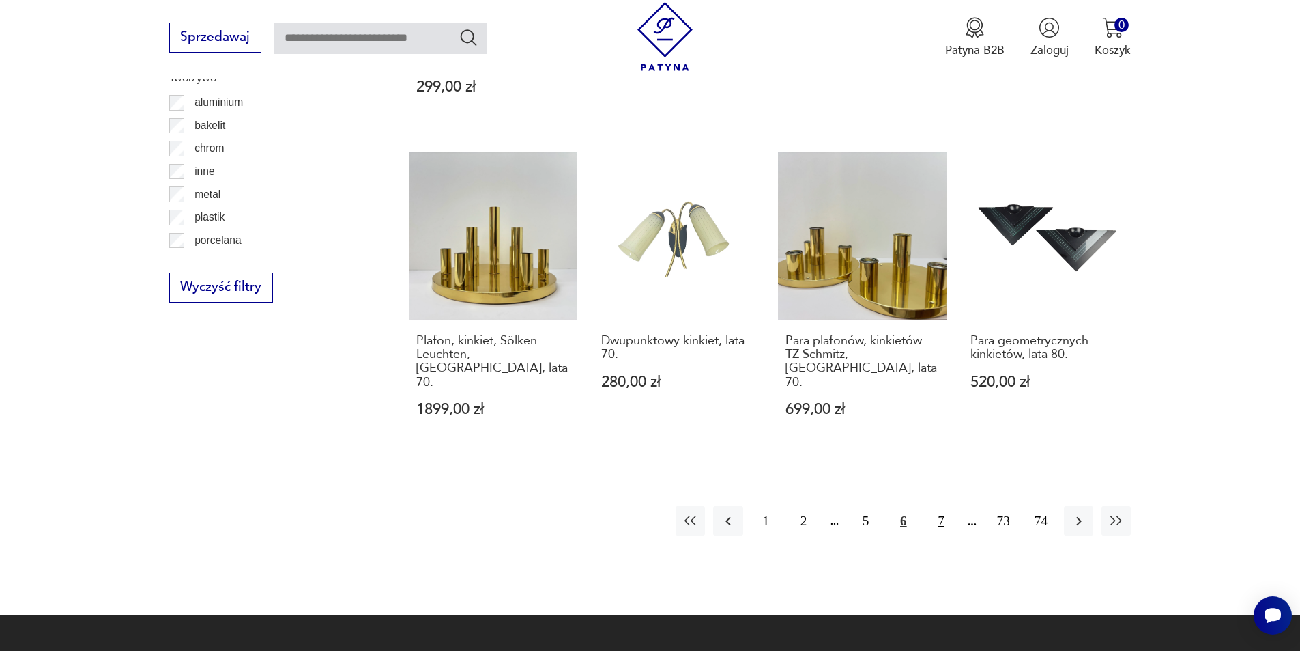
click at [943, 506] on button "7" at bounding box center [940, 520] width 29 height 29
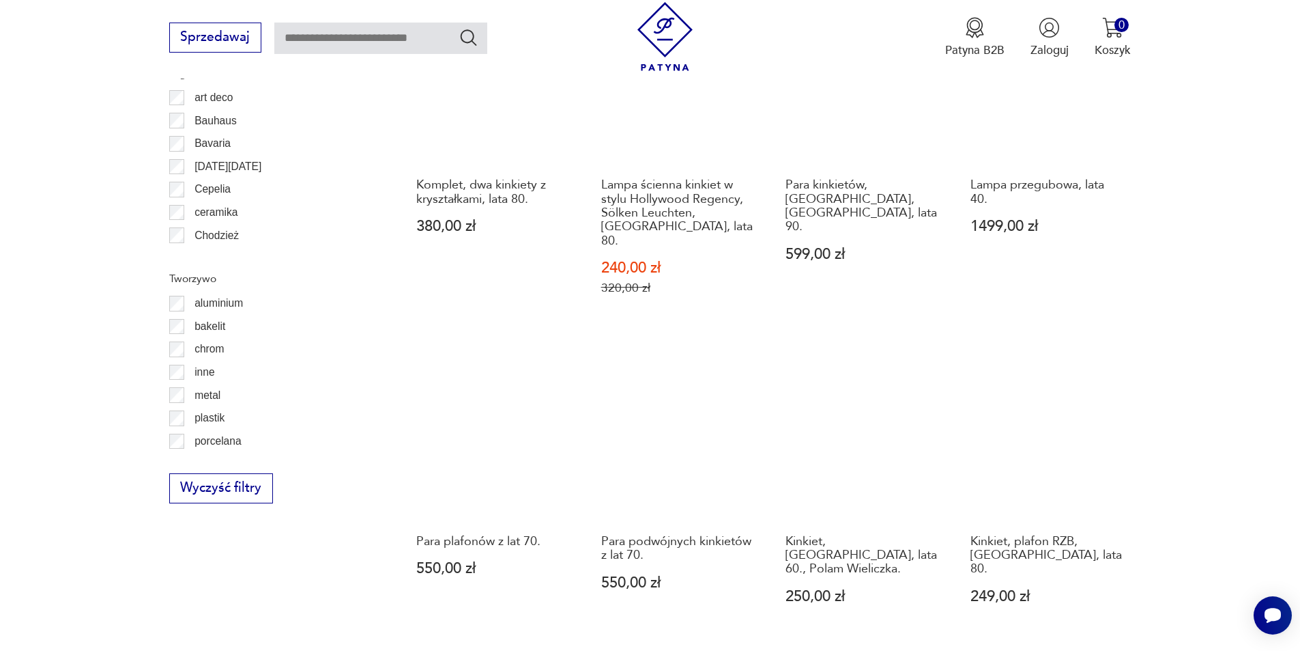
scroll to position [1429, 0]
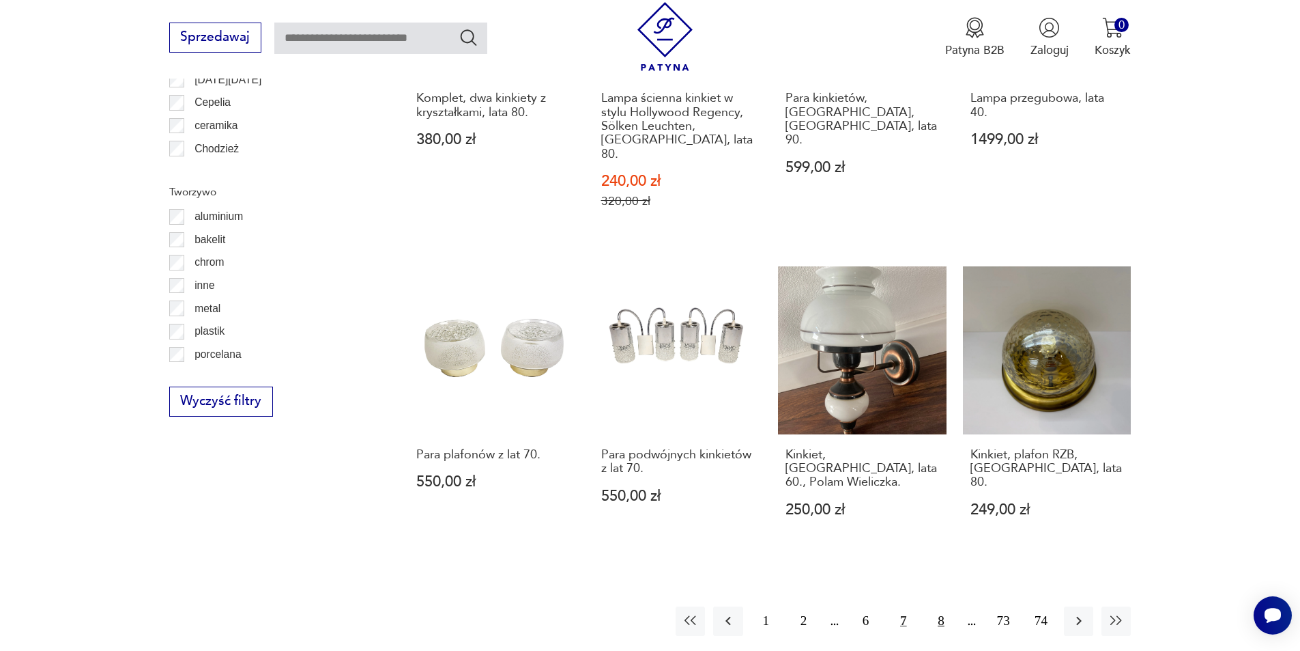
click at [947, 606] on button "8" at bounding box center [940, 620] width 29 height 29
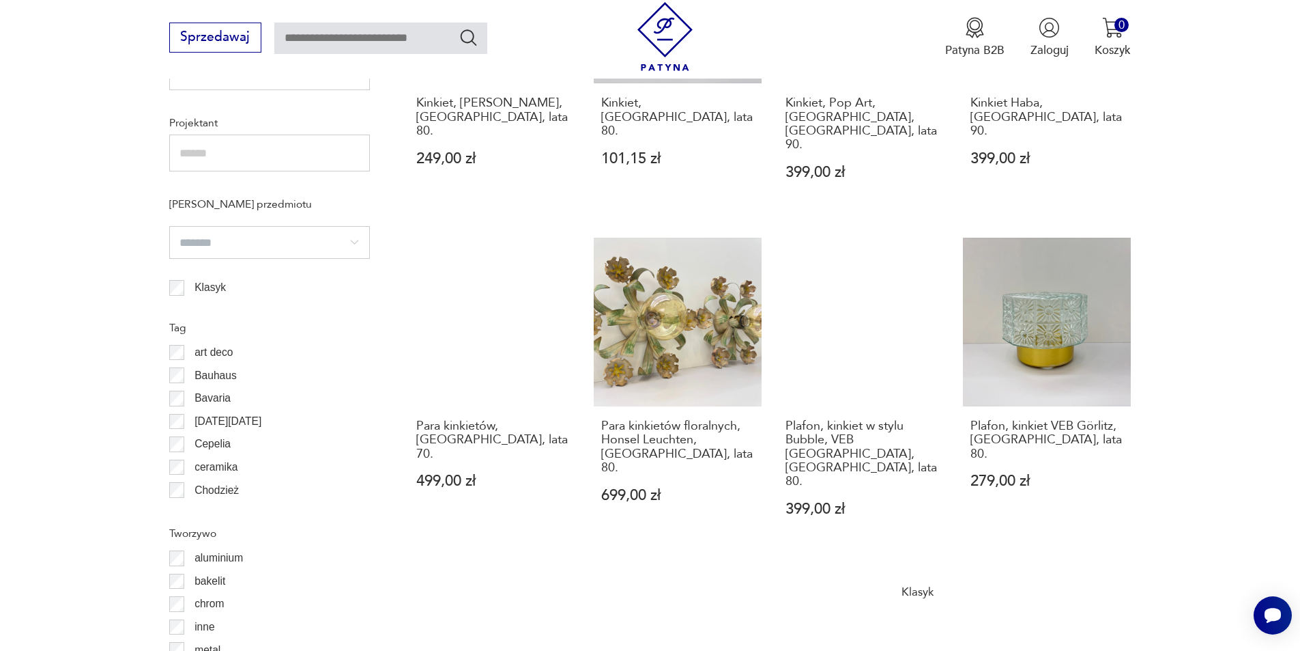
scroll to position [1429, 0]
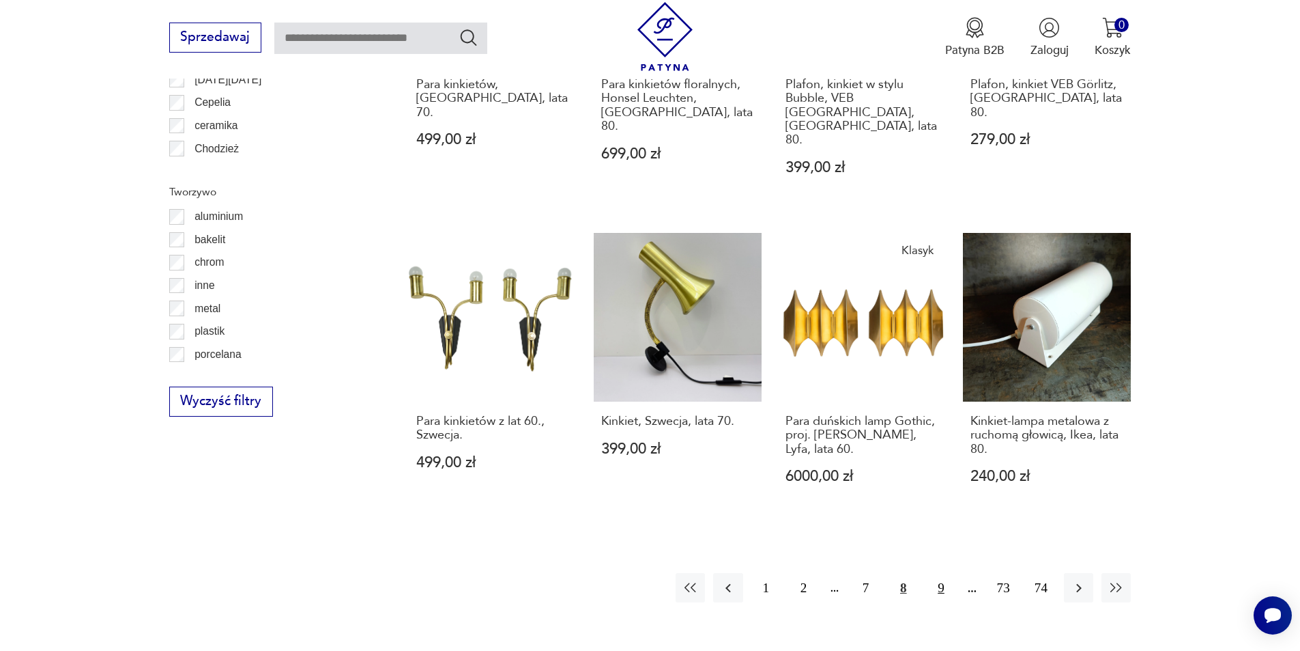
click at [946, 573] on button "9" at bounding box center [940, 587] width 29 height 29
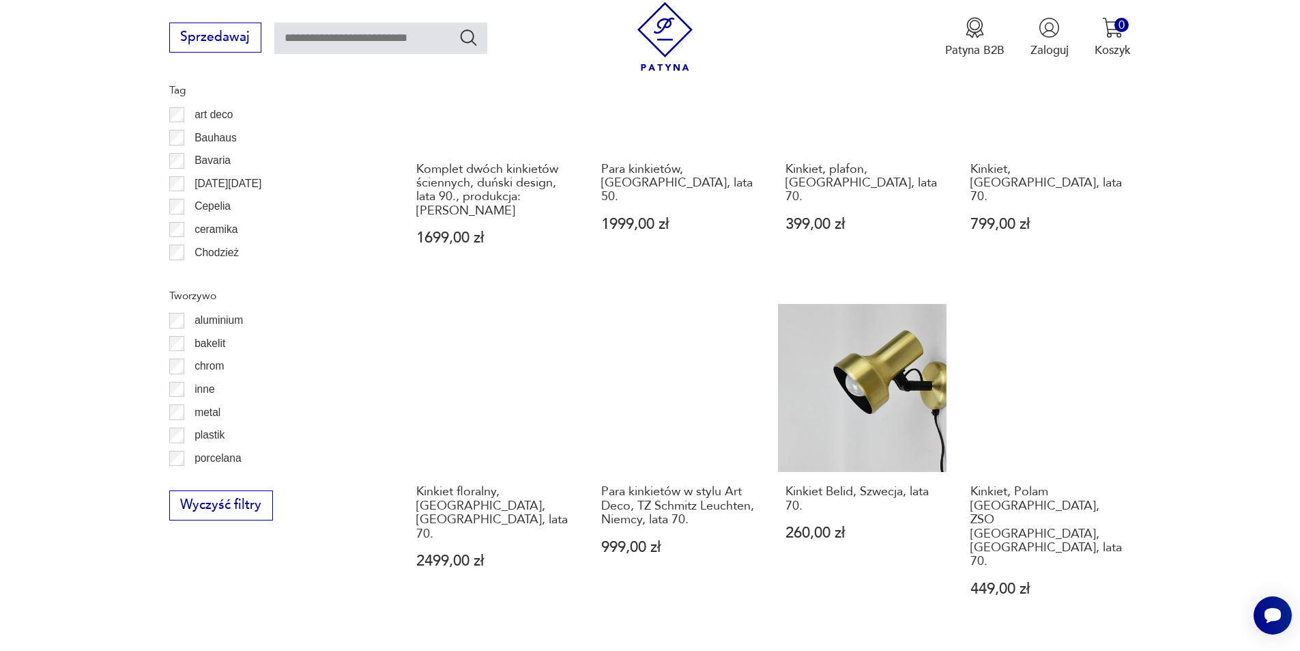
scroll to position [1429, 0]
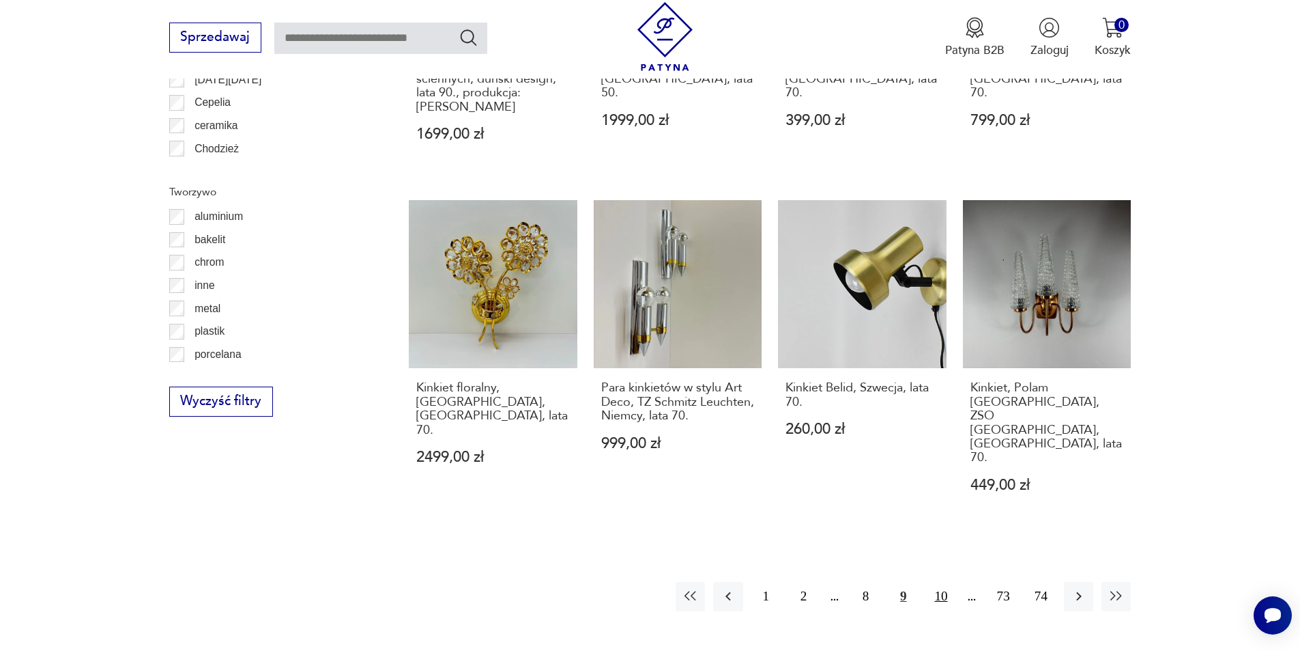
click at [947, 582] on button "10" at bounding box center [940, 596] width 29 height 29
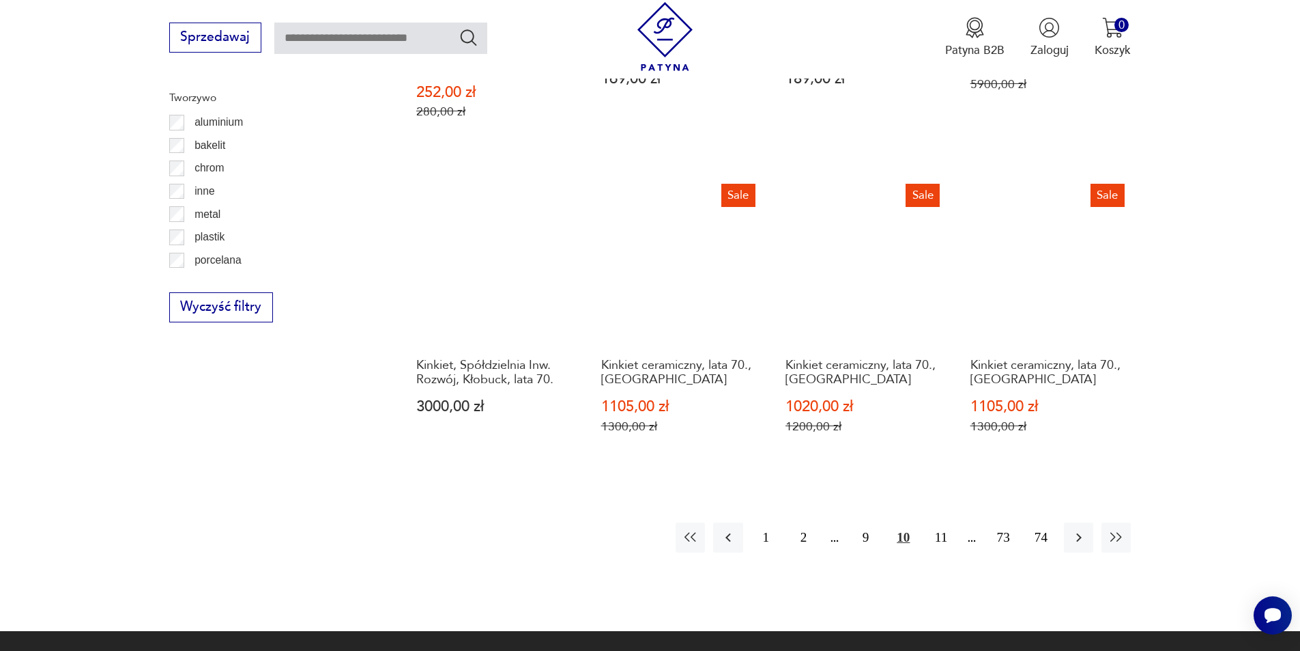
scroll to position [1543, 0]
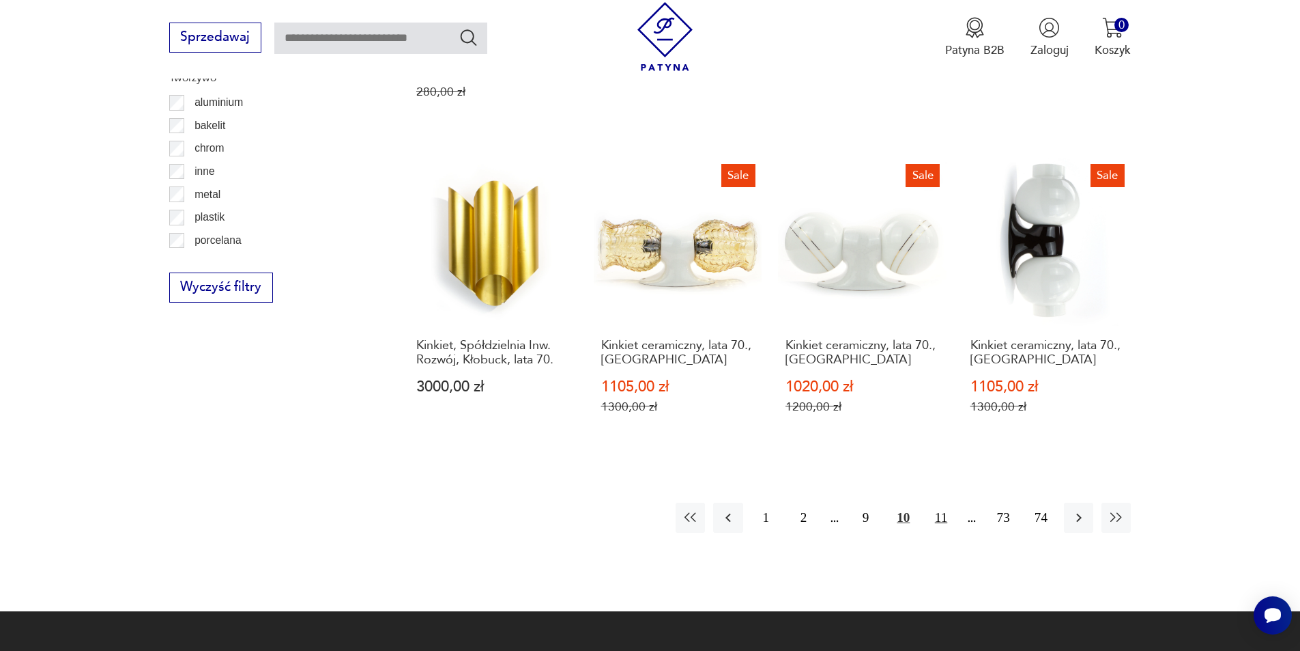
click at [943, 502] on button "11" at bounding box center [940, 516] width 29 height 29
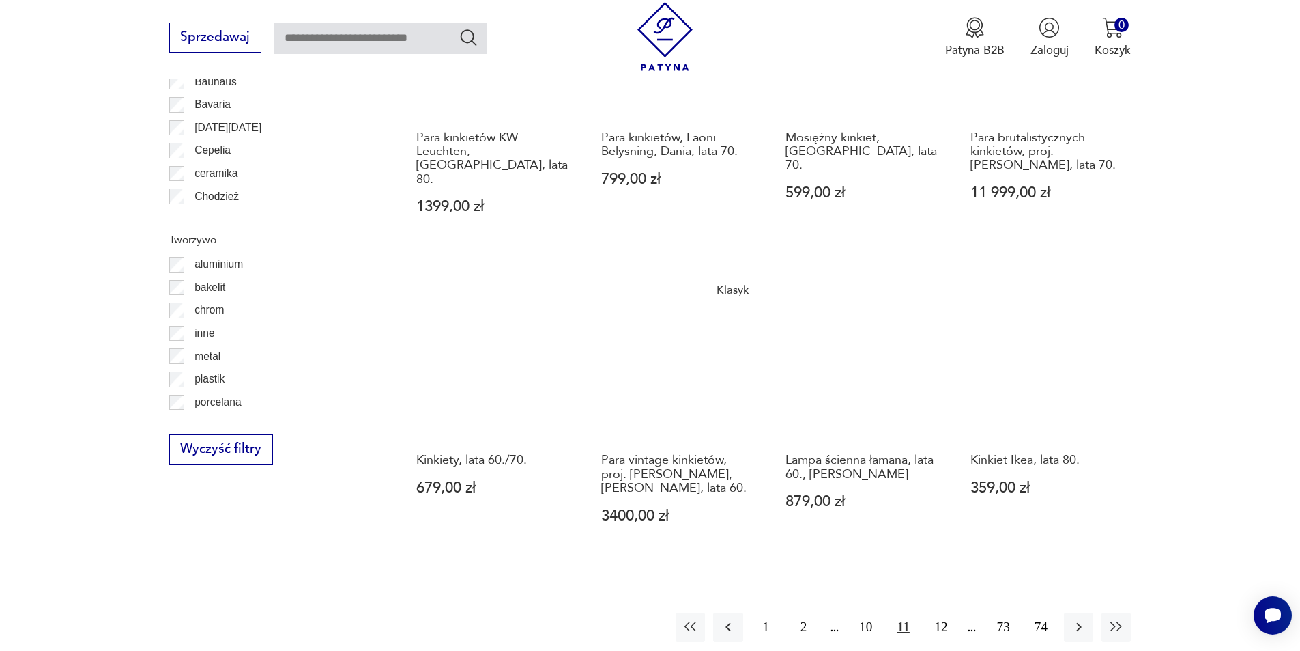
scroll to position [1543, 0]
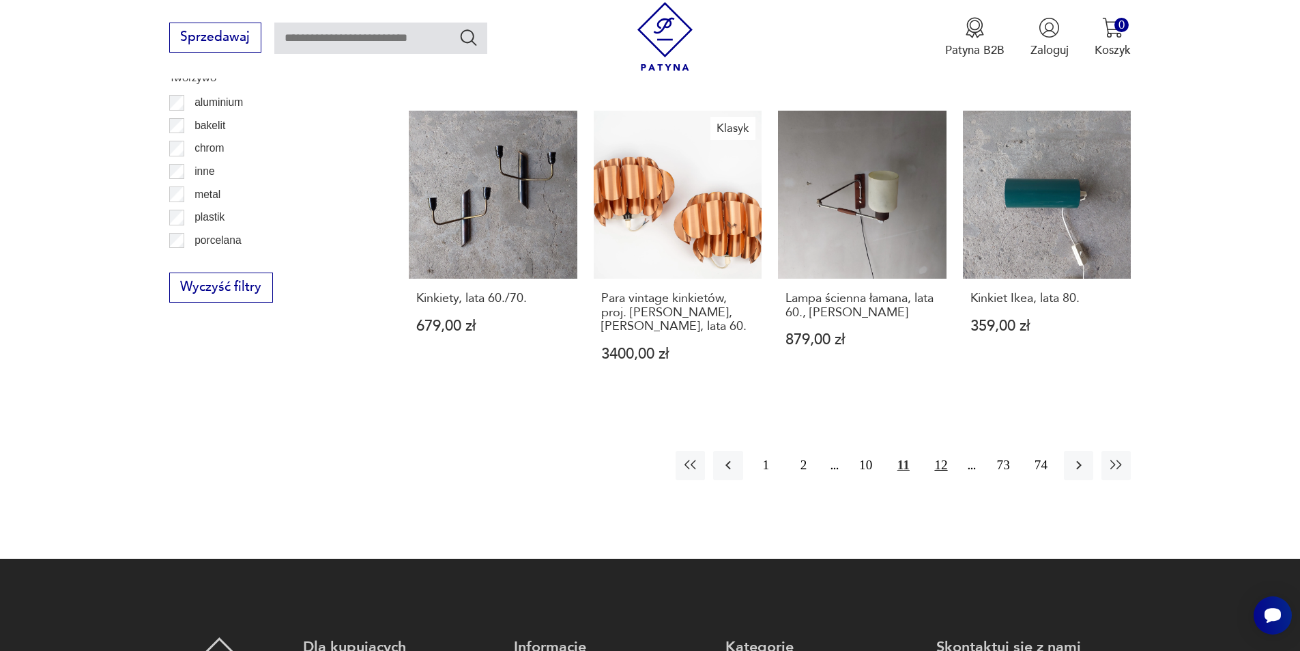
click at [946, 462] on button "12" at bounding box center [940, 465] width 29 height 29
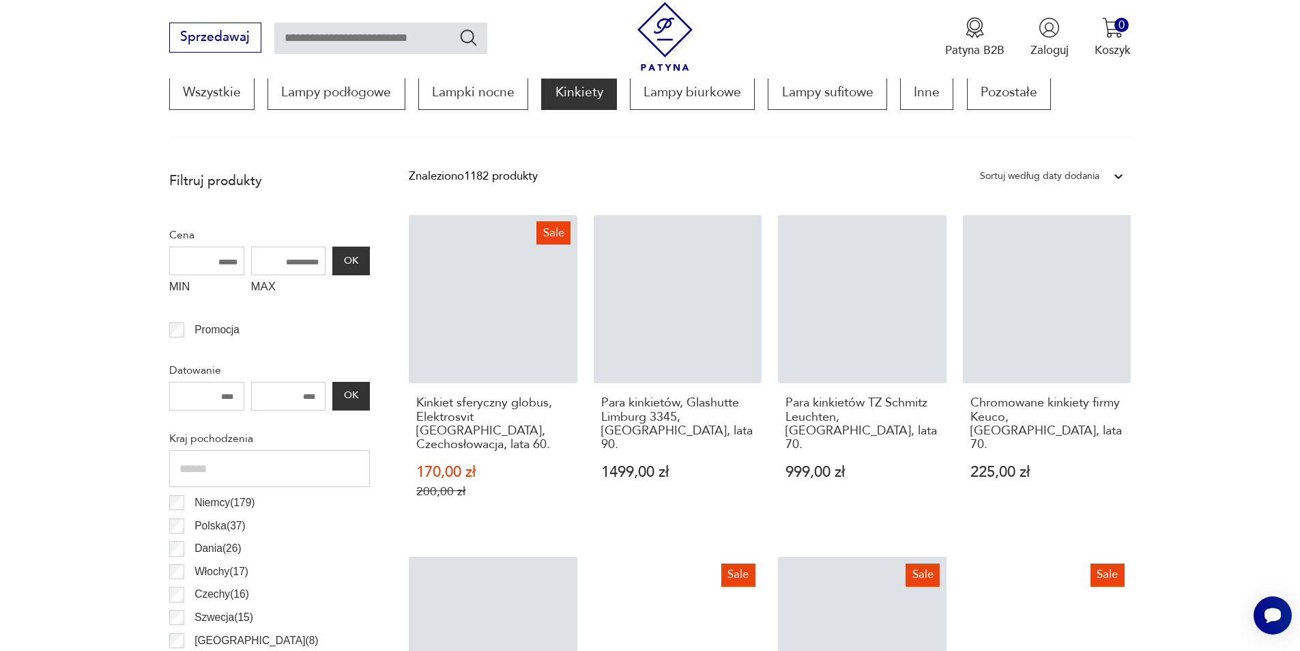
scroll to position [405, 0]
